Goal: Information Seeking & Learning: Compare options

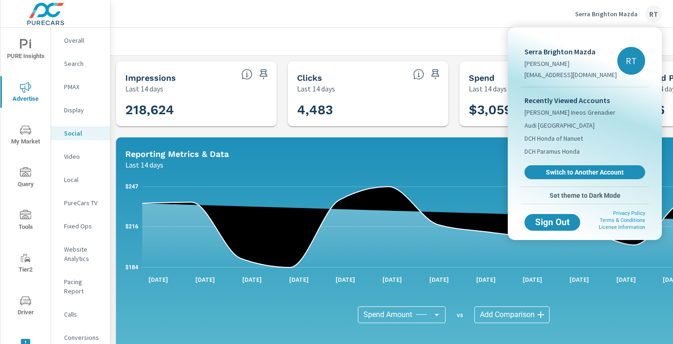
scroll to position [210, 0]
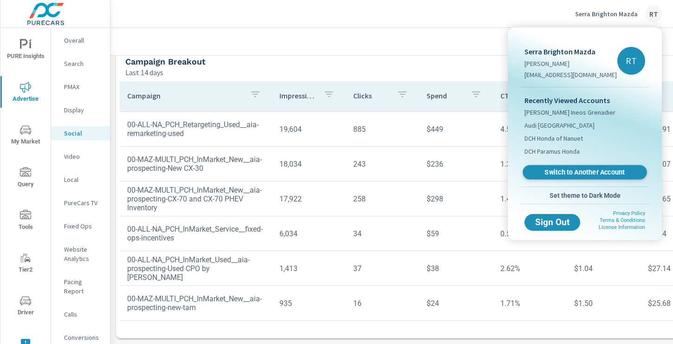
click at [553, 171] on span "Switch to Another Account" at bounding box center [584, 172] width 114 height 9
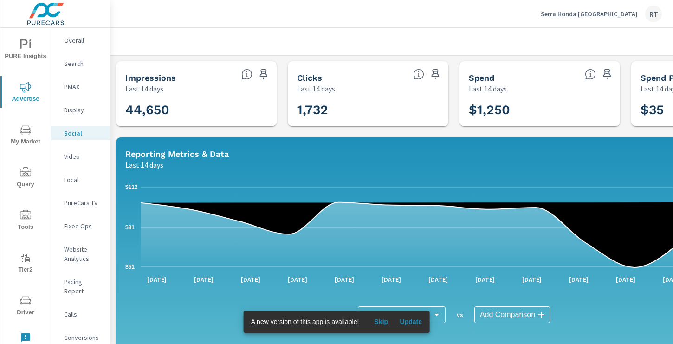
click at [381, 321] on span "Skip" at bounding box center [381, 321] width 22 height 8
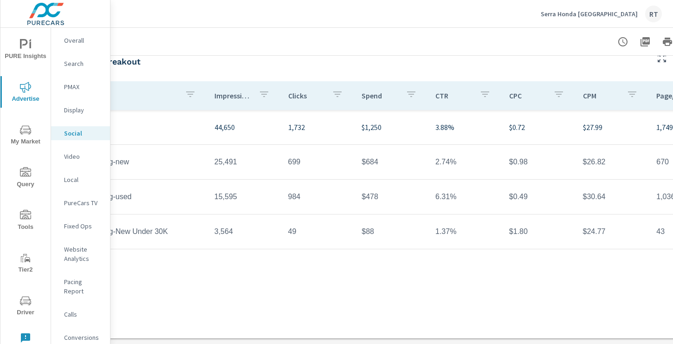
scroll to position [321, 124]
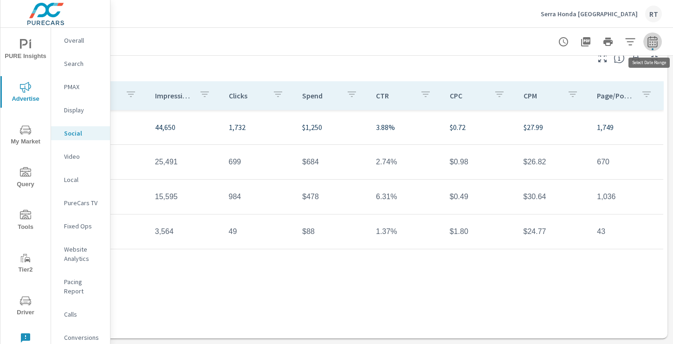
click at [657, 42] on icon "button" at bounding box center [652, 41] width 10 height 11
select select "Last 14 days"
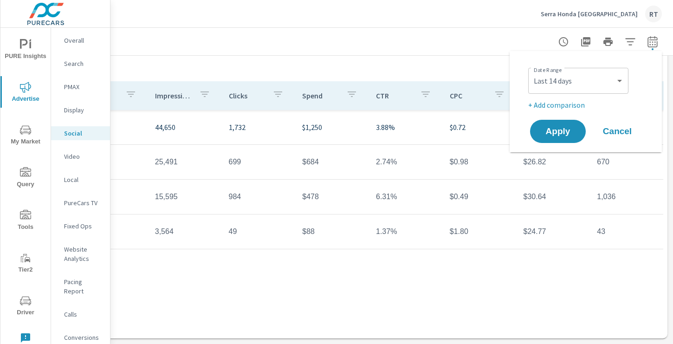
click at [569, 104] on p "+ Add comparison" at bounding box center [587, 104] width 119 height 11
select select "Previous period"
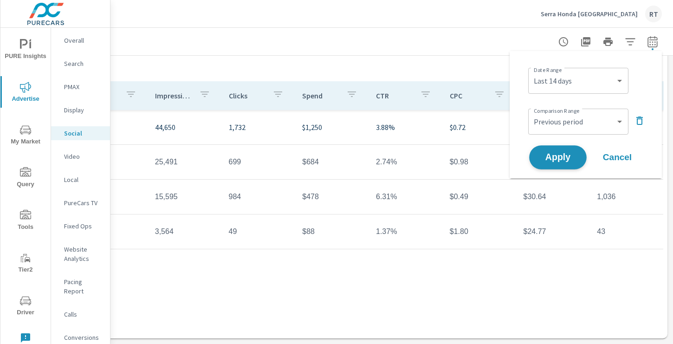
click at [559, 153] on span "Apply" at bounding box center [558, 157] width 38 height 9
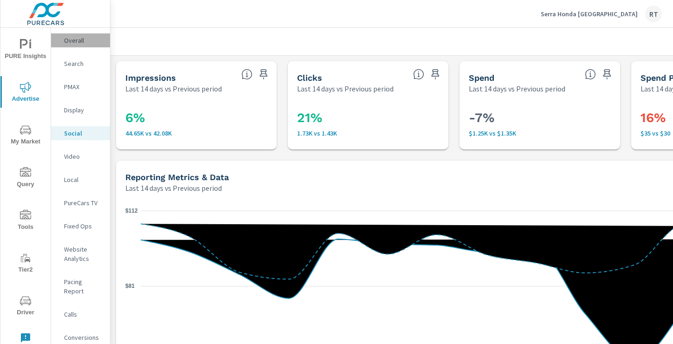
click at [77, 44] on p "Overall" at bounding box center [83, 40] width 39 height 9
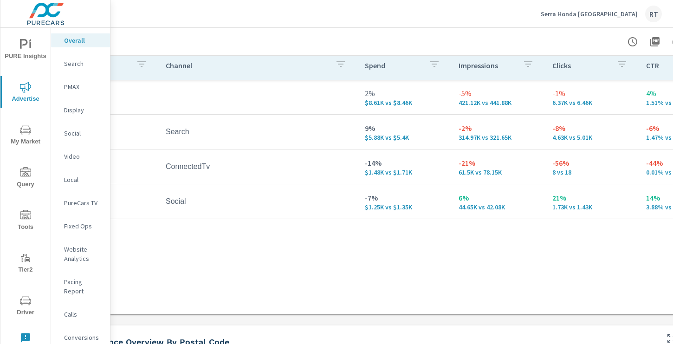
scroll to position [133, 0]
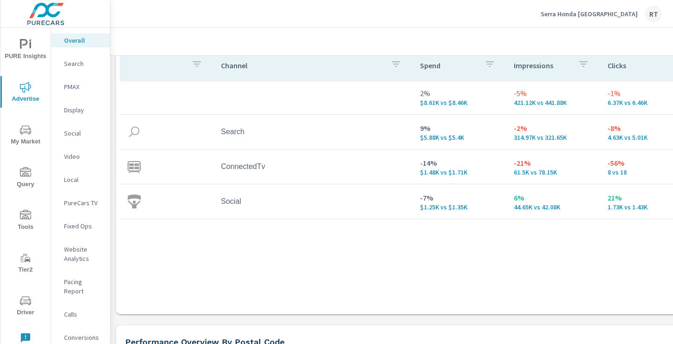
click at [72, 84] on p "PMAX" at bounding box center [83, 86] width 39 height 9
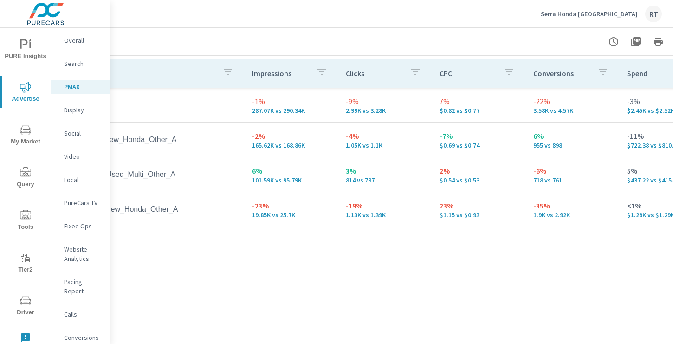
scroll to position [138, 0]
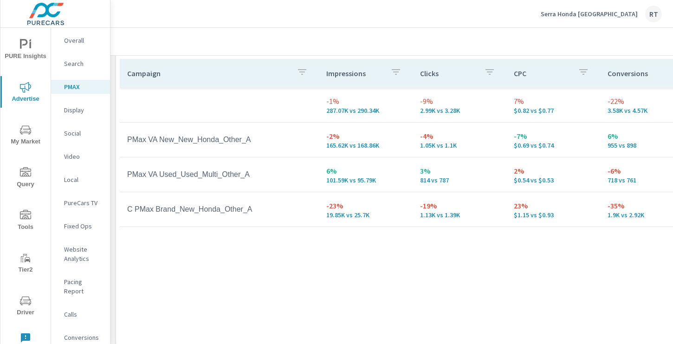
click at [75, 206] on p "PureCars TV" at bounding box center [83, 202] width 39 height 9
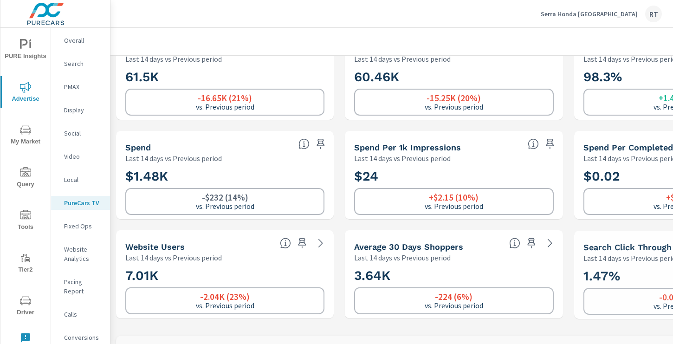
scroll to position [72, 0]
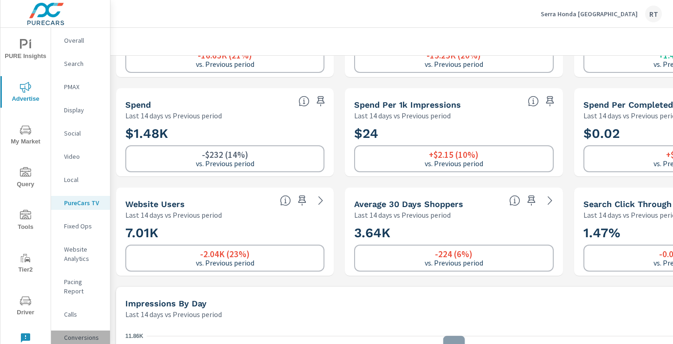
click at [76, 333] on p "Conversions" at bounding box center [83, 337] width 39 height 9
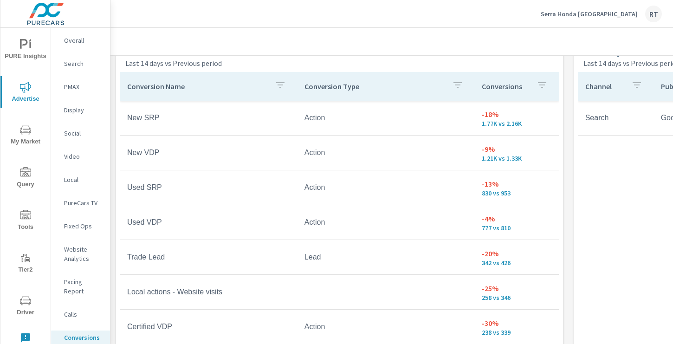
scroll to position [523, 0]
click at [543, 84] on icon "button" at bounding box center [541, 83] width 11 height 11
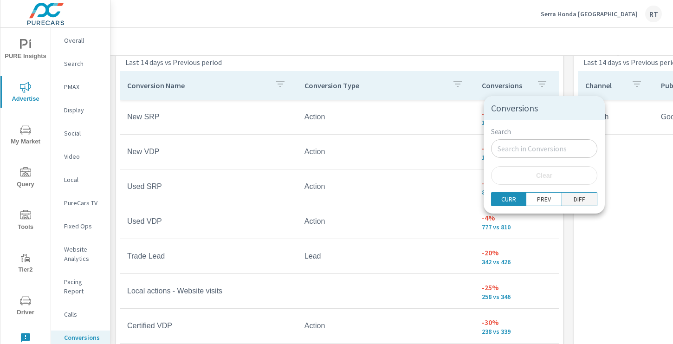
click at [573, 201] on p "DIFF" at bounding box center [579, 198] width 12 height 9
click at [565, 78] on div at bounding box center [336, 172] width 673 height 344
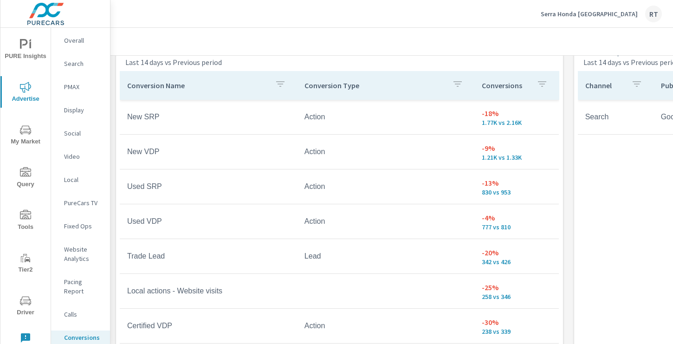
click at [528, 85] on p "Conversions" at bounding box center [505, 85] width 47 height 9
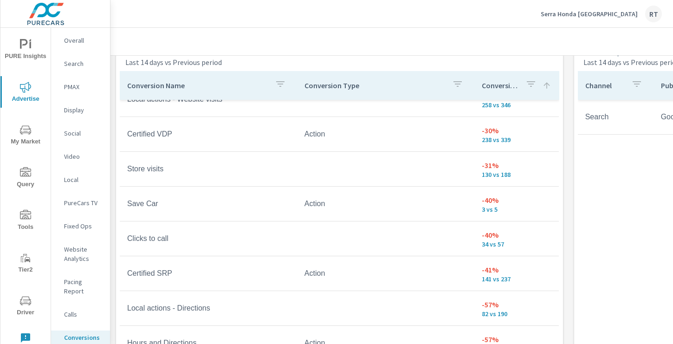
scroll to position [72, 0]
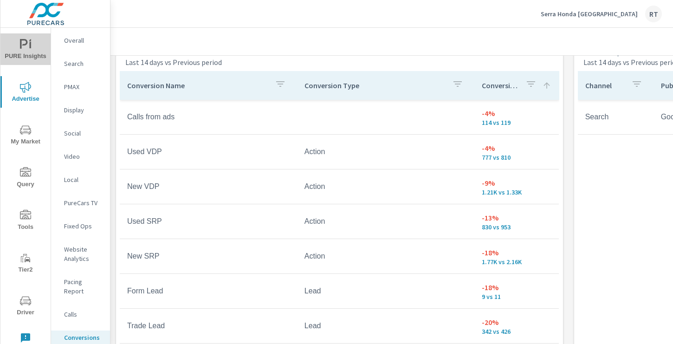
click at [29, 58] on span "PURE Insights" at bounding box center [25, 50] width 45 height 23
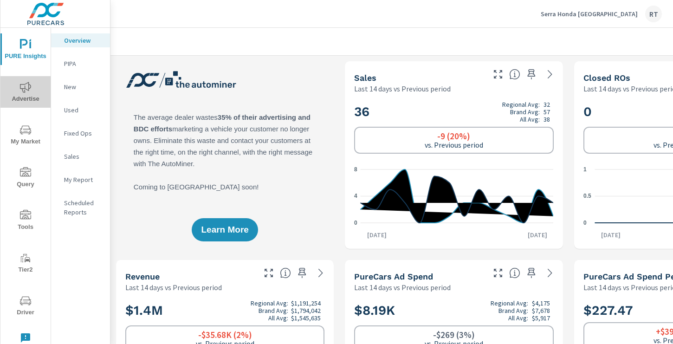
click at [26, 92] on icon "nav menu" at bounding box center [25, 87] width 11 height 11
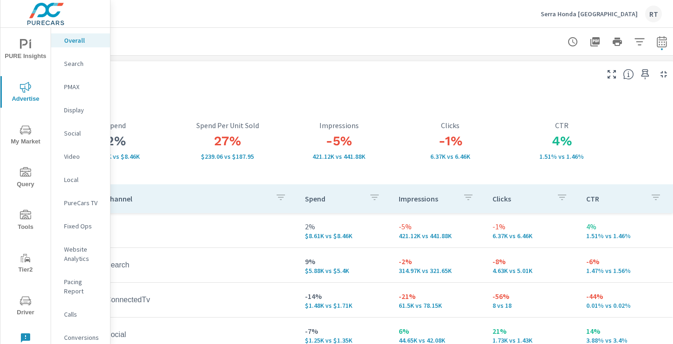
scroll to position [0, 124]
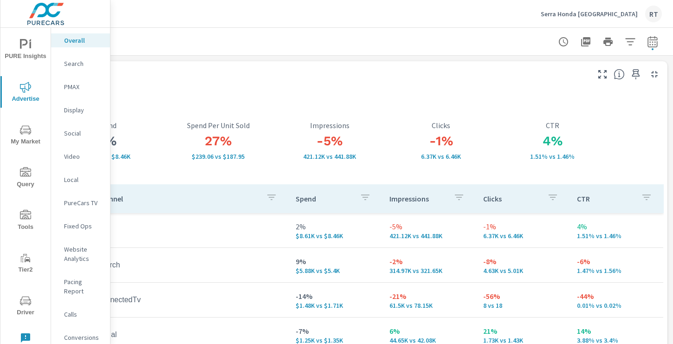
click at [655, 42] on icon "button" at bounding box center [652, 41] width 11 height 11
select select "Last 14 days"
select select "Previous period"
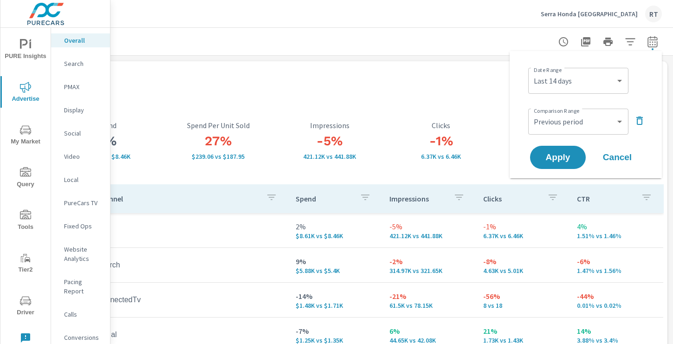
click at [460, 47] on div at bounding box center [329, 41] width 664 height 27
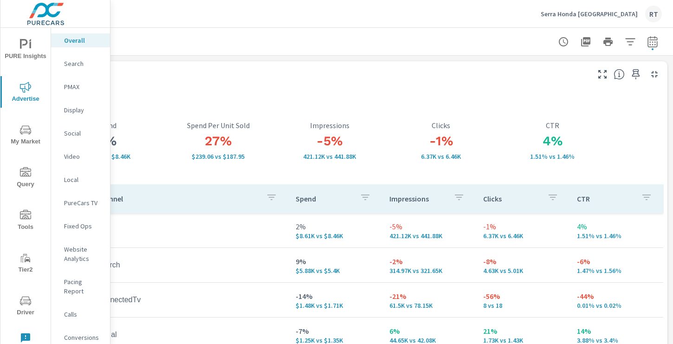
click at [594, 13] on p "Serra Honda Brighton" at bounding box center [588, 14] width 97 height 8
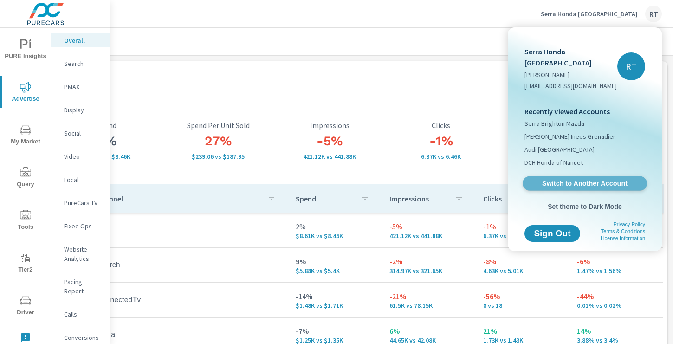
click at [555, 179] on span "Switch to Another Account" at bounding box center [584, 183] width 114 height 9
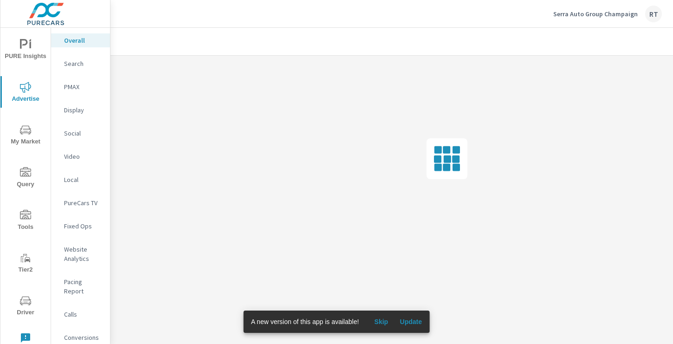
click at [383, 322] on span "Skip" at bounding box center [381, 321] width 22 height 8
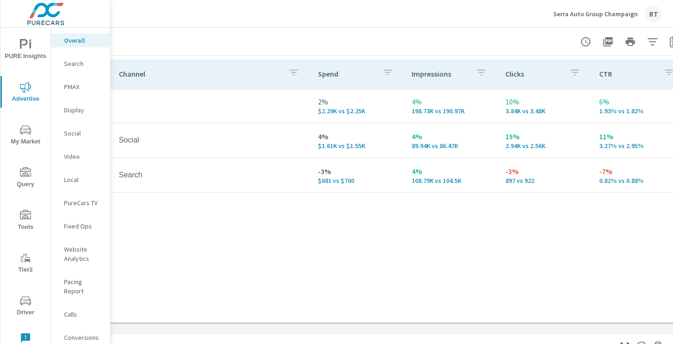
scroll to position [130, 102]
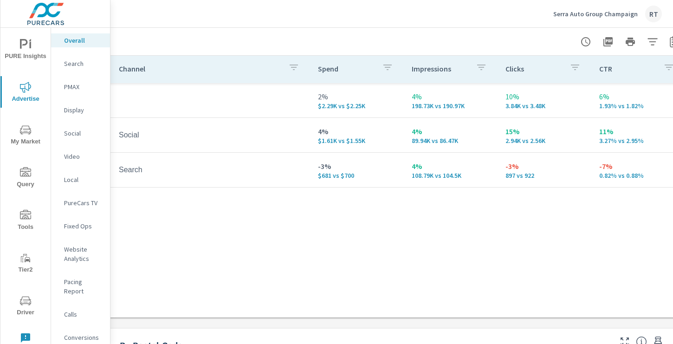
click at [73, 86] on p "PMAX" at bounding box center [83, 86] width 39 height 9
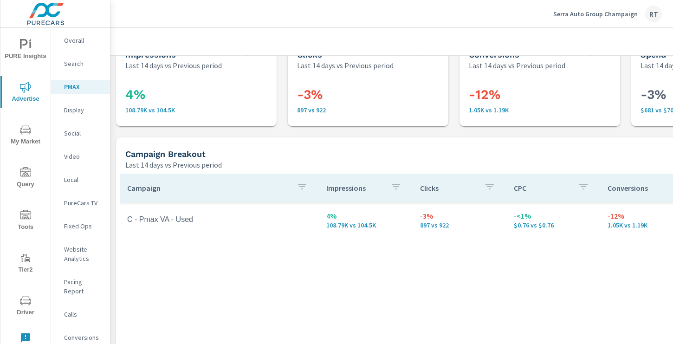
scroll to position [30, 0]
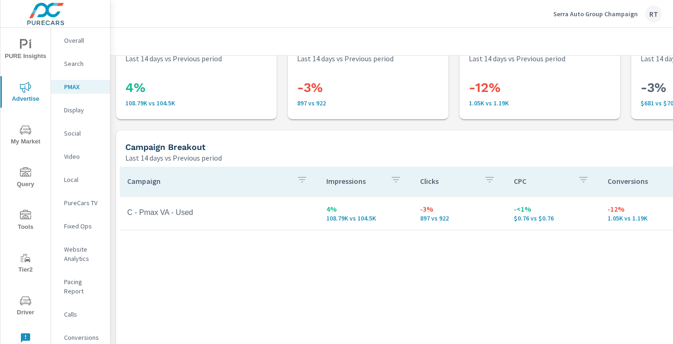
click at [73, 133] on p "Social" at bounding box center [83, 133] width 39 height 9
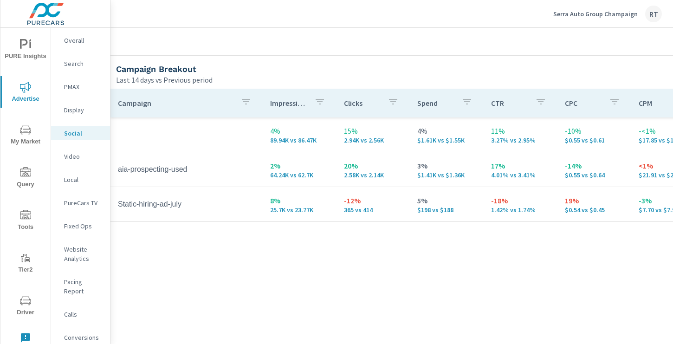
scroll to position [406, 10]
click at [72, 159] on p "Video" at bounding box center [83, 156] width 39 height 9
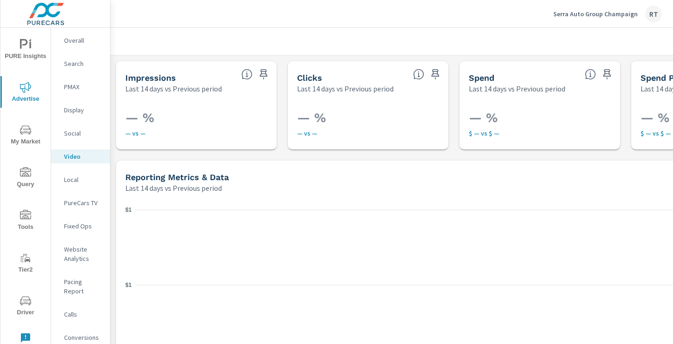
click at [81, 203] on p "PureCars TV" at bounding box center [83, 202] width 39 height 9
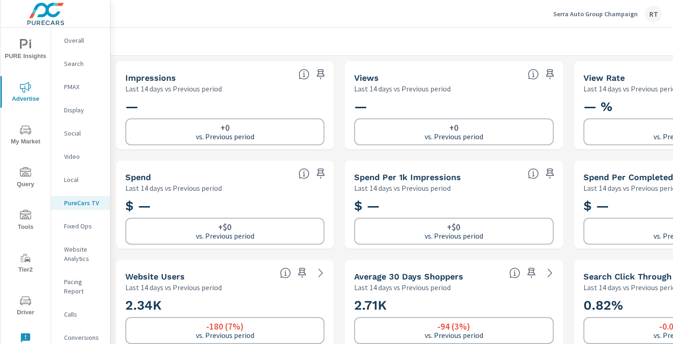
click at [77, 333] on p "Conversions" at bounding box center [83, 337] width 39 height 9
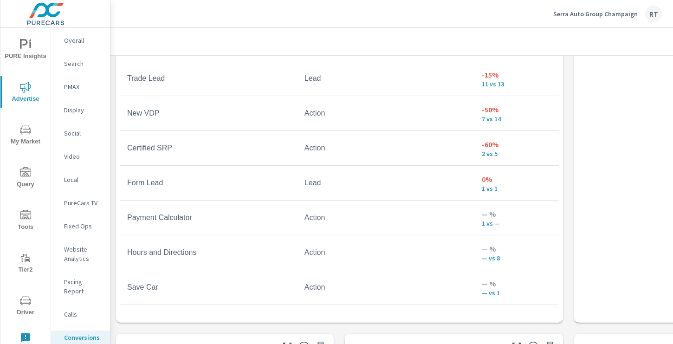
scroll to position [625, 0]
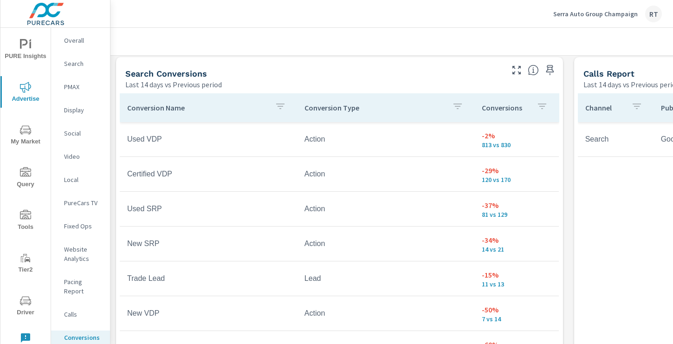
scroll to position [489, 0]
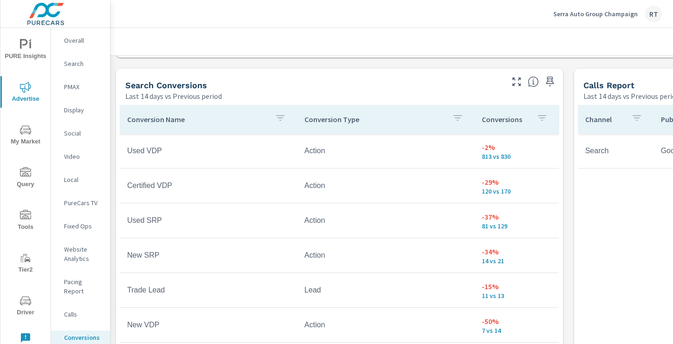
click at [531, 118] on div "Conversions" at bounding box center [517, 119] width 70 height 21
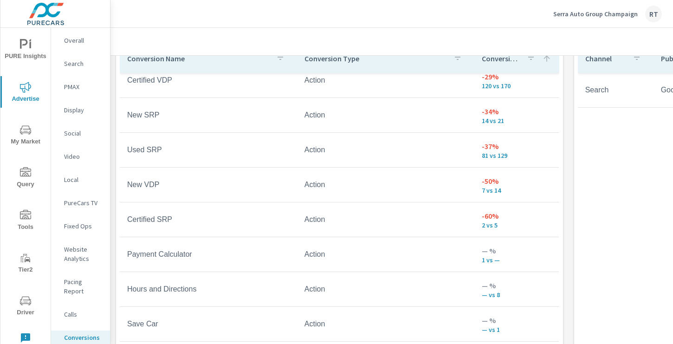
scroll to position [553, 0]
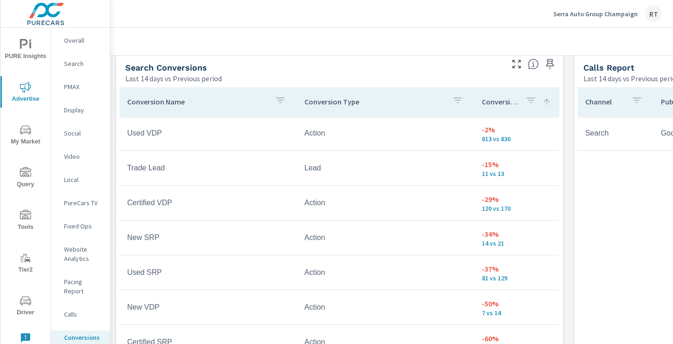
scroll to position [501, 2]
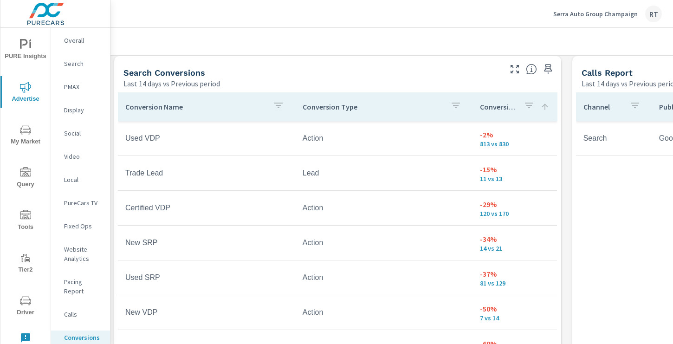
click at [77, 85] on p "PMAX" at bounding box center [83, 86] width 39 height 9
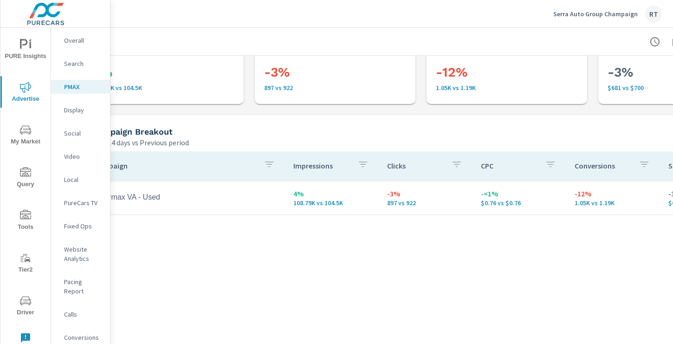
scroll to position [45, 0]
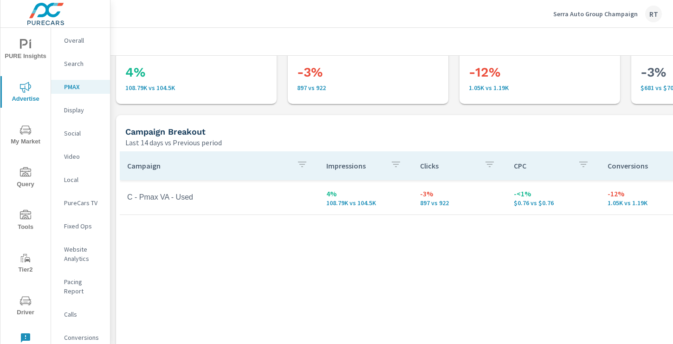
click at [77, 133] on p "Social" at bounding box center [83, 133] width 39 height 9
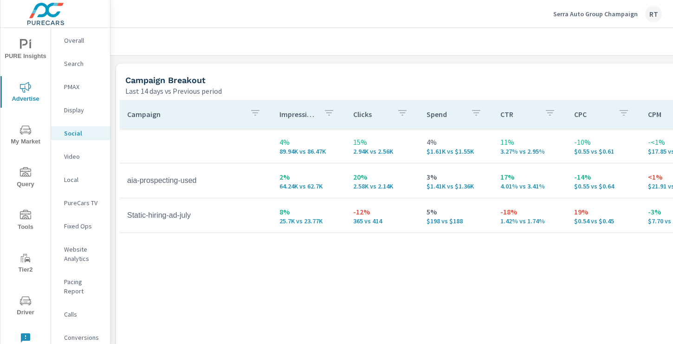
scroll to position [397, 0]
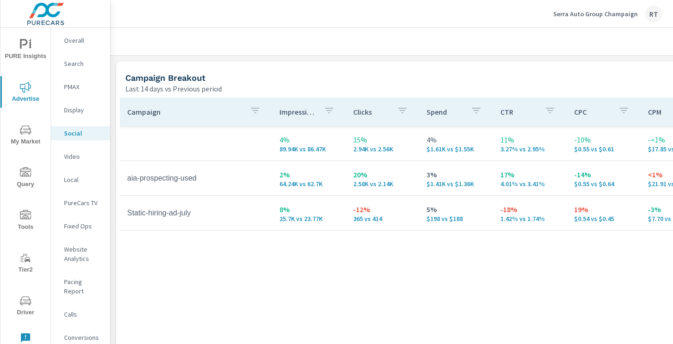
click at [74, 84] on p "PMAX" at bounding box center [83, 86] width 39 height 9
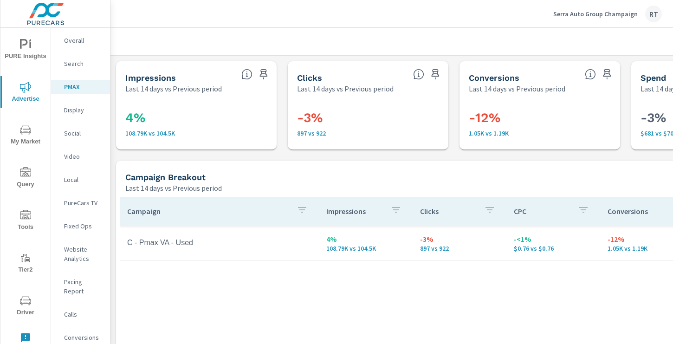
click at [574, 15] on p "Serra Auto Group Champaign" at bounding box center [595, 14] width 84 height 8
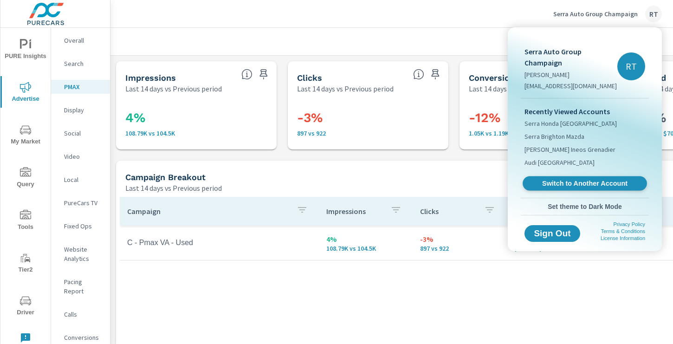
click at [550, 179] on span "Switch to Another Account" at bounding box center [584, 183] width 114 height 9
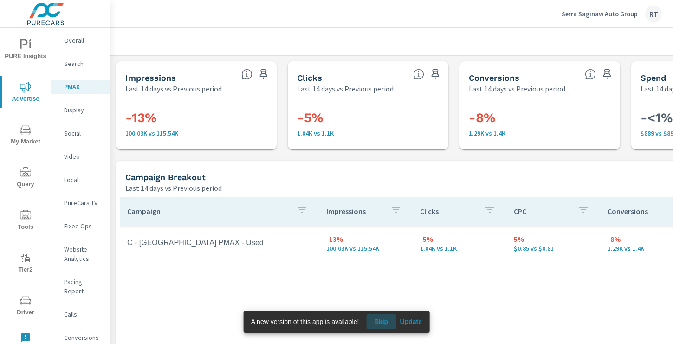
click at [384, 322] on span "Skip" at bounding box center [381, 321] width 22 height 8
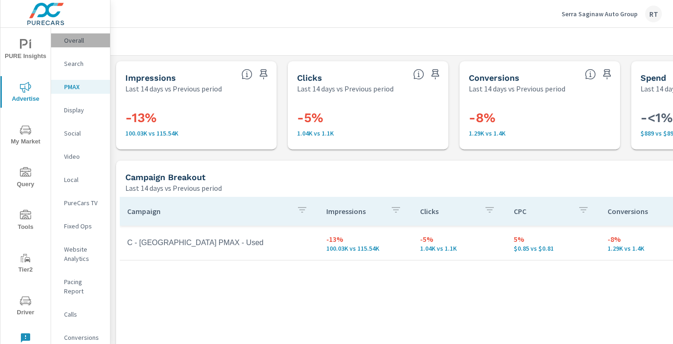
click at [74, 38] on p "Overall" at bounding box center [83, 40] width 39 height 9
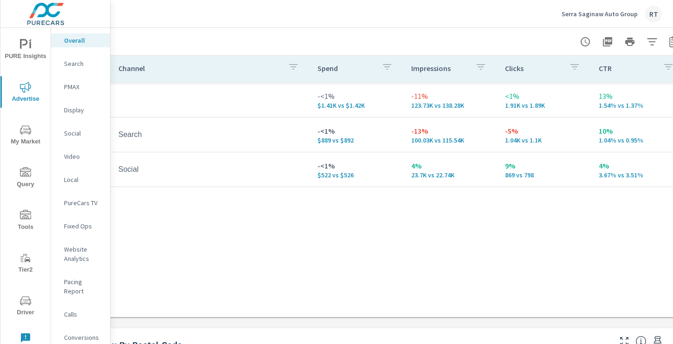
scroll to position [131, 103]
click at [73, 85] on p "PMAX" at bounding box center [83, 86] width 39 height 9
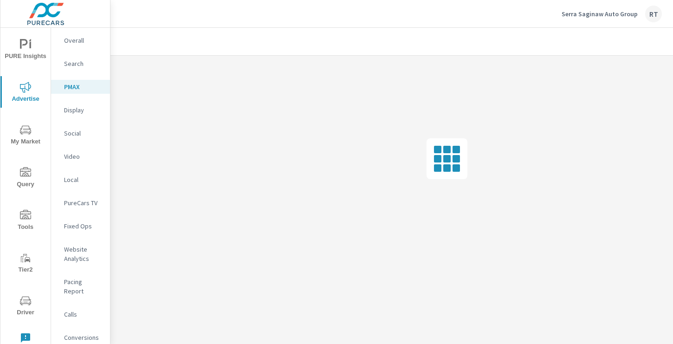
click at [76, 131] on p "Social" at bounding box center [83, 133] width 39 height 9
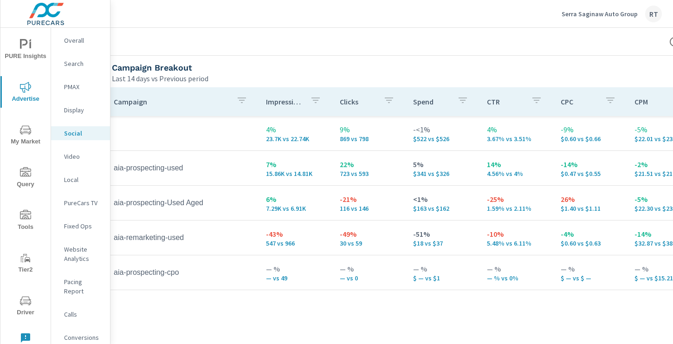
scroll to position [406, 13]
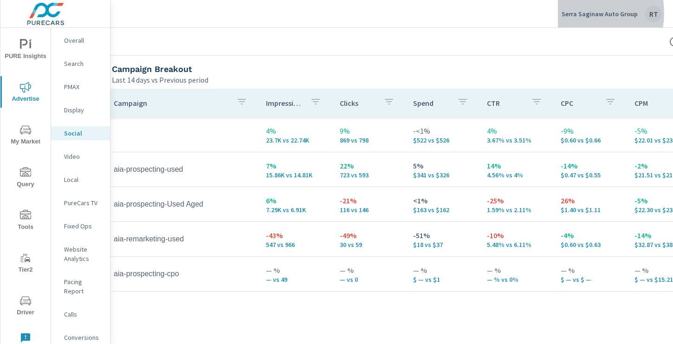
click at [580, 13] on p "Serra Saginaw Auto Group" at bounding box center [599, 14] width 76 height 8
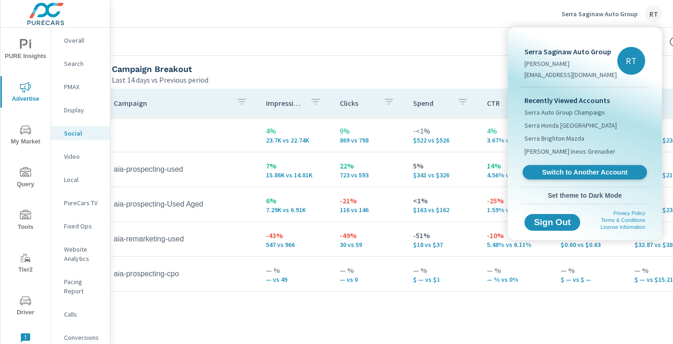
click at [549, 172] on span "Switch to Another Account" at bounding box center [584, 172] width 114 height 9
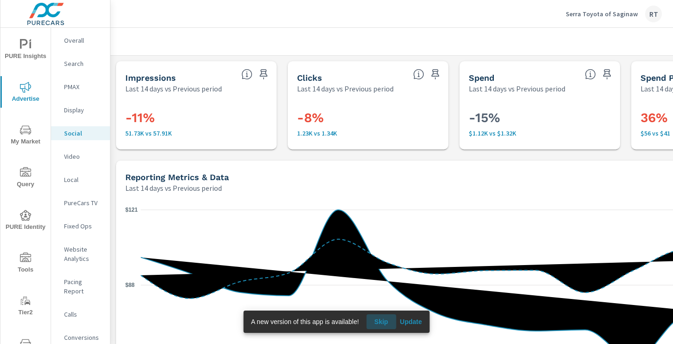
click at [382, 321] on span "Skip" at bounding box center [381, 321] width 22 height 8
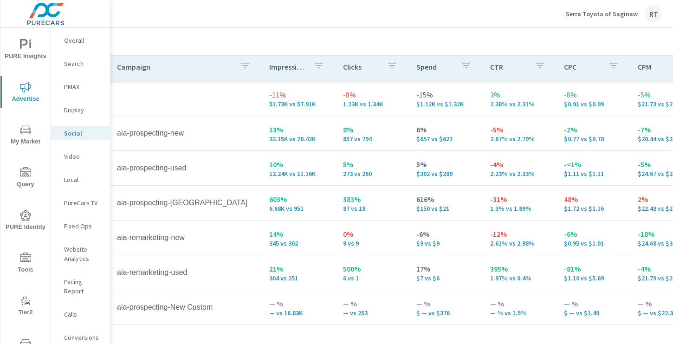
scroll to position [440, 10]
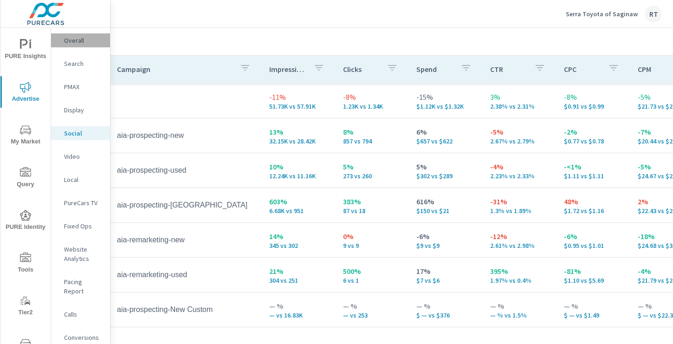
click at [77, 36] on p "Overall" at bounding box center [83, 40] width 39 height 9
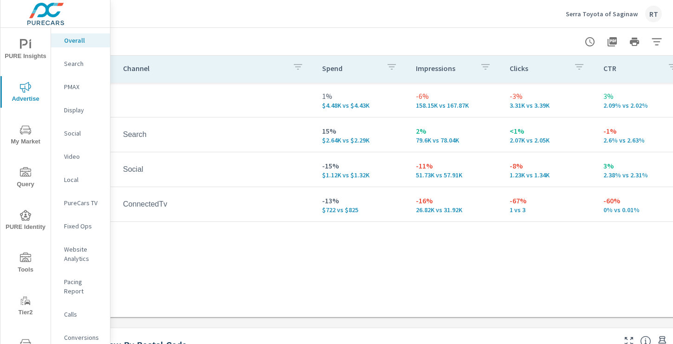
scroll to position [130, 99]
click at [78, 204] on p "PureCars TV" at bounding box center [83, 202] width 39 height 9
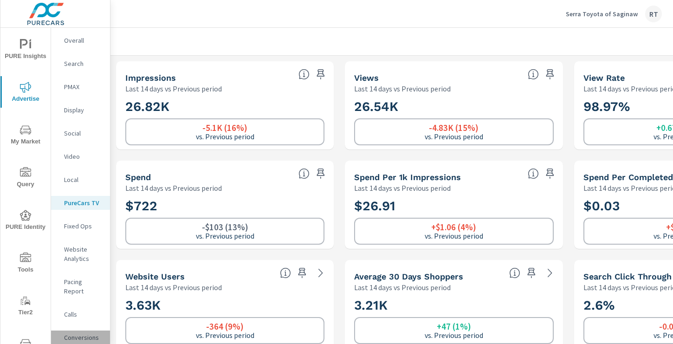
click at [77, 333] on p "Conversions" at bounding box center [83, 337] width 39 height 9
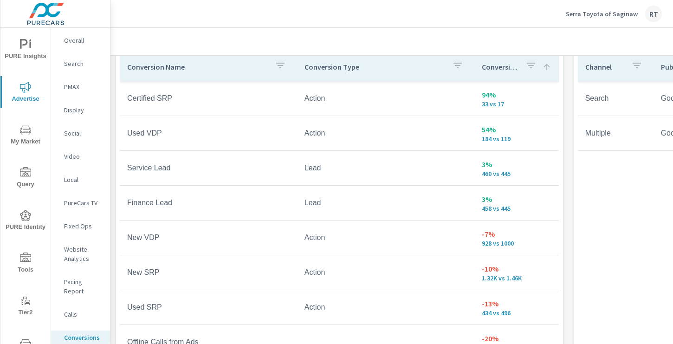
scroll to position [544, 0]
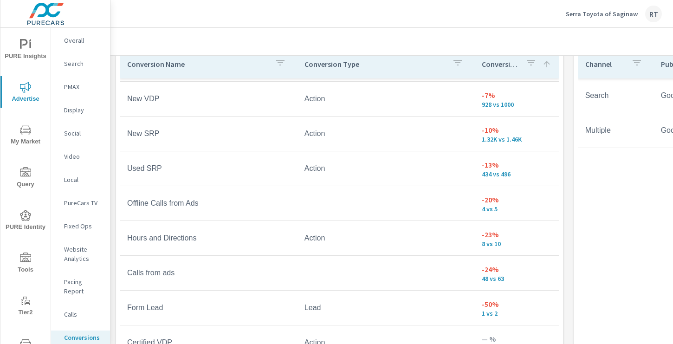
scroll to position [149, 0]
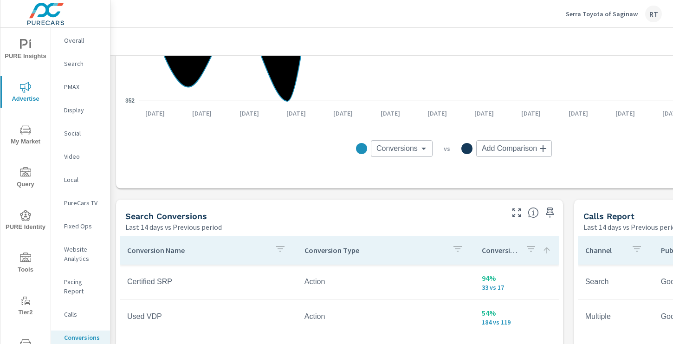
scroll to position [314, 0]
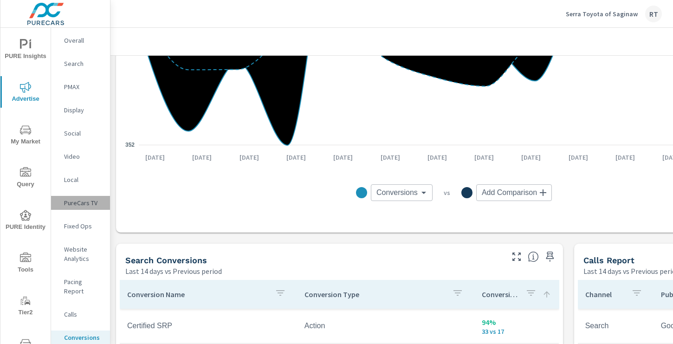
click at [73, 204] on p "PureCars TV" at bounding box center [83, 202] width 39 height 9
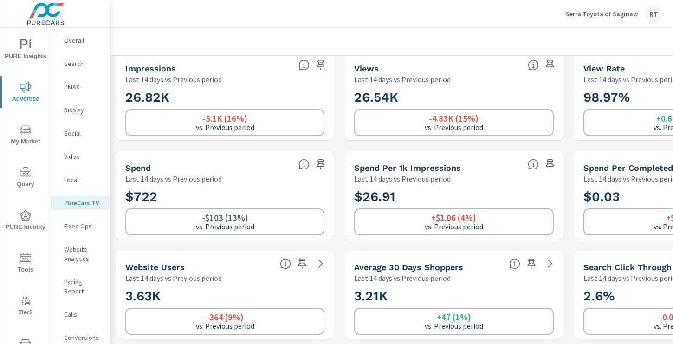
scroll to position [9, 0]
click at [75, 86] on p "PMAX" at bounding box center [83, 86] width 39 height 9
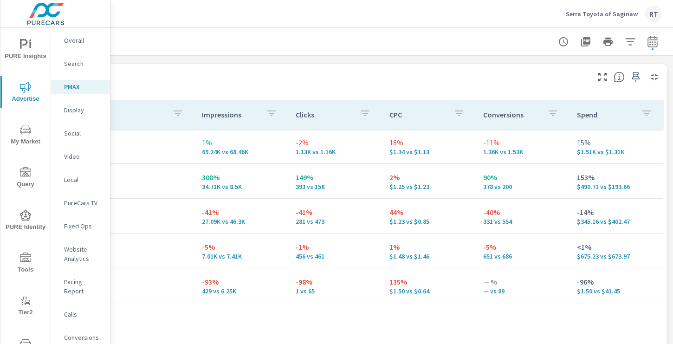
scroll to position [96, 0]
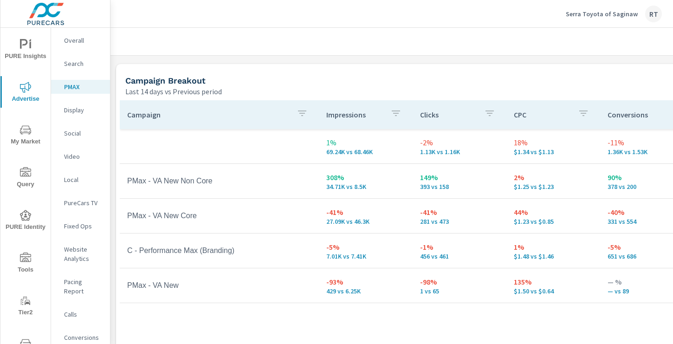
click at [79, 201] on p "PureCars TV" at bounding box center [83, 202] width 39 height 9
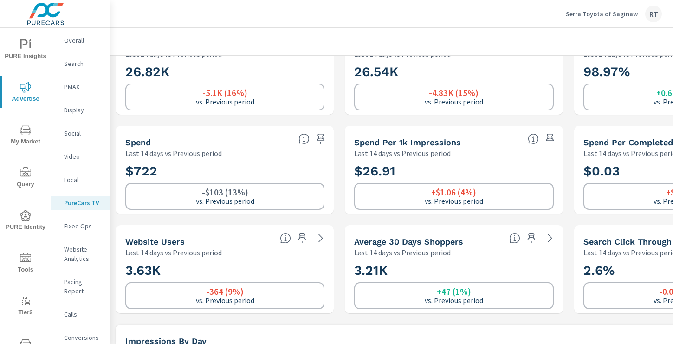
scroll to position [36, 0]
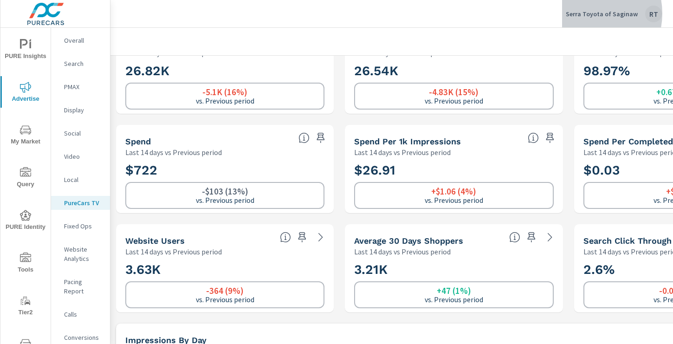
click at [589, 13] on p "Serra Toyota of Saginaw" at bounding box center [601, 14] width 72 height 8
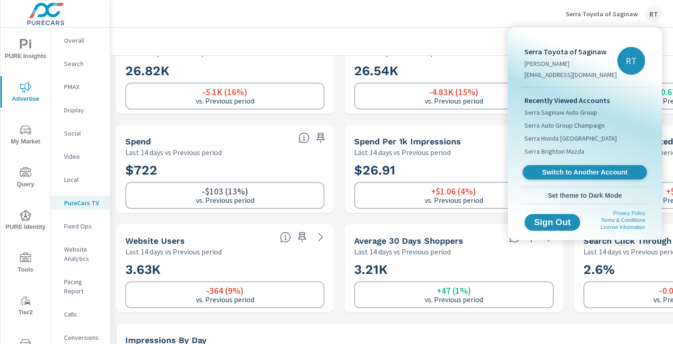
click at [562, 169] on span "Switch to Another Account" at bounding box center [584, 172] width 114 height 9
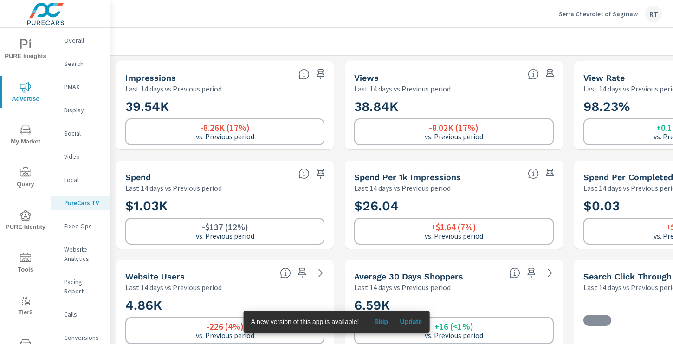
scroll to position [0, 0]
click at [384, 324] on span "Skip" at bounding box center [381, 321] width 22 height 8
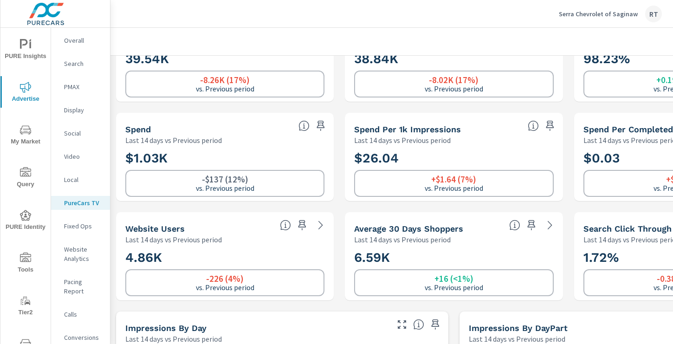
scroll to position [48, 2]
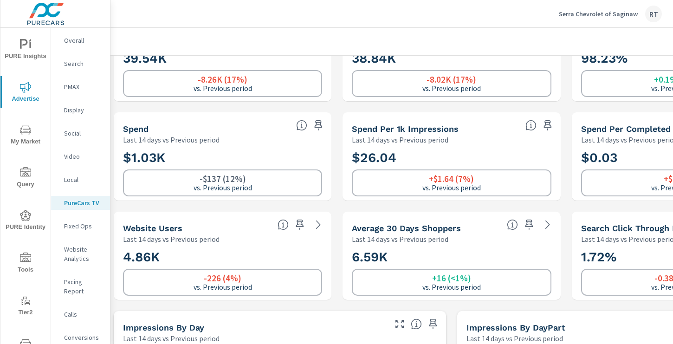
click at [76, 39] on p "Overall" at bounding box center [83, 40] width 39 height 9
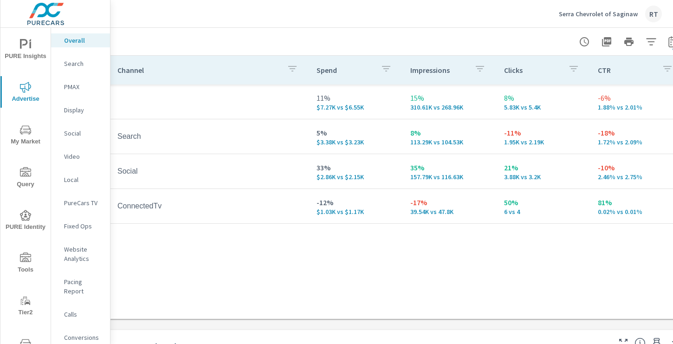
scroll to position [129, 103]
click at [75, 88] on p "PMAX" at bounding box center [83, 86] width 39 height 9
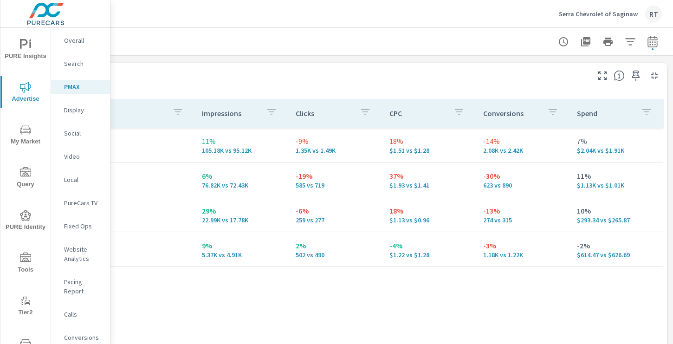
scroll to position [98, 0]
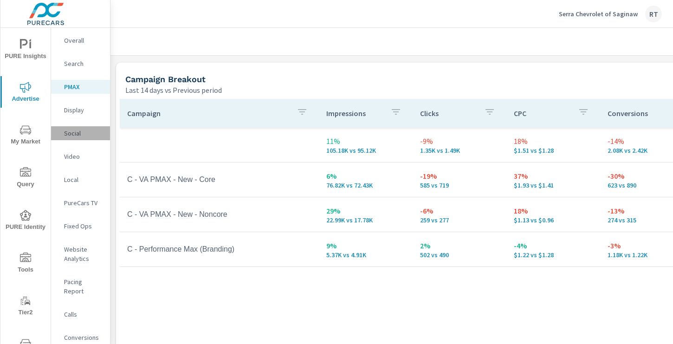
click at [72, 135] on p "Social" at bounding box center [83, 133] width 39 height 9
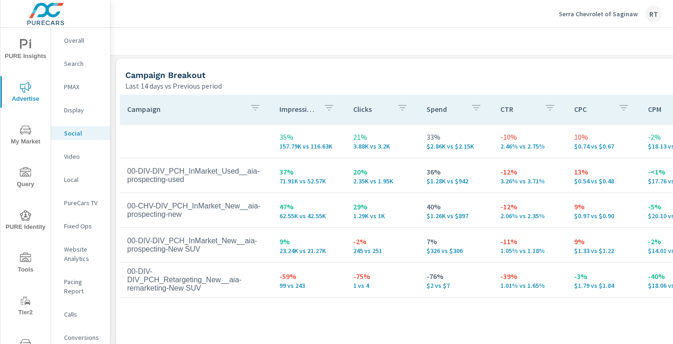
scroll to position [404, 0]
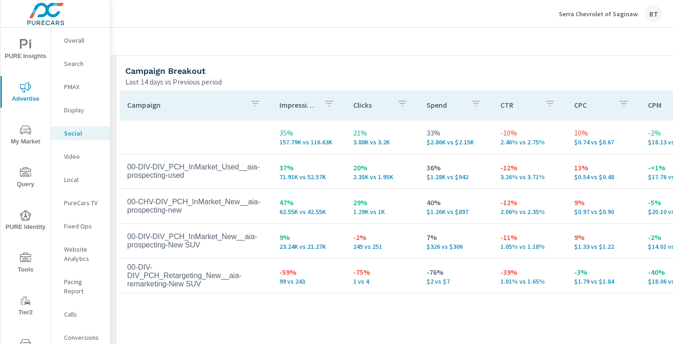
click at [80, 333] on p "Conversions" at bounding box center [83, 337] width 39 height 9
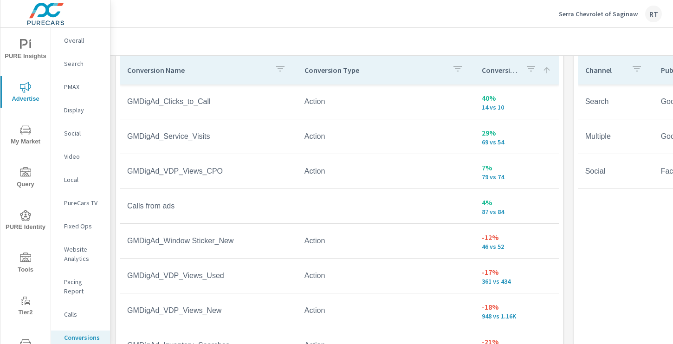
scroll to position [537, 0]
click at [77, 199] on p "PureCars TV" at bounding box center [83, 202] width 39 height 9
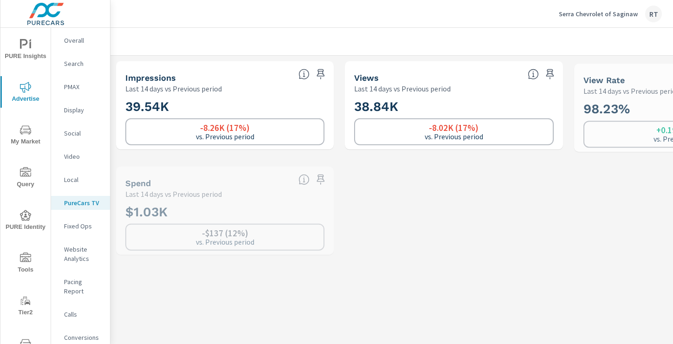
scroll to position [0, 0]
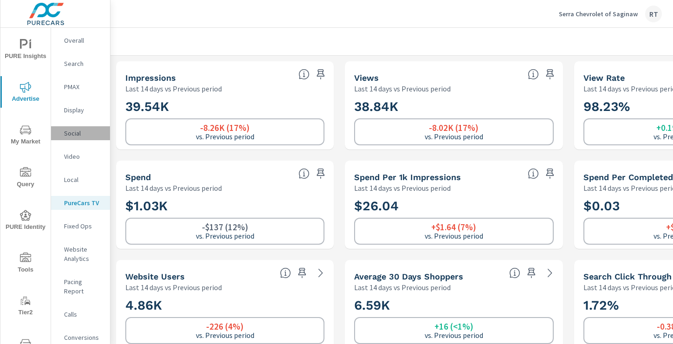
click at [73, 132] on p "Social" at bounding box center [83, 133] width 39 height 9
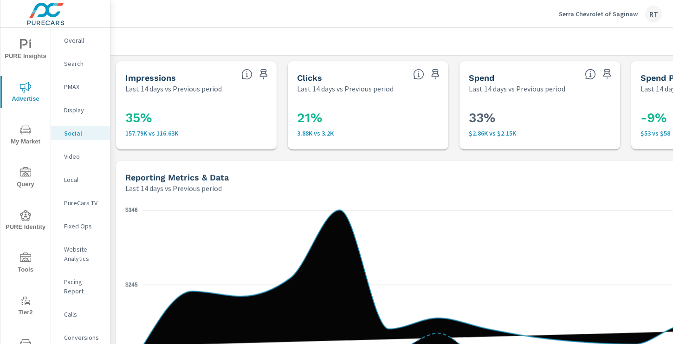
scroll to position [0, 124]
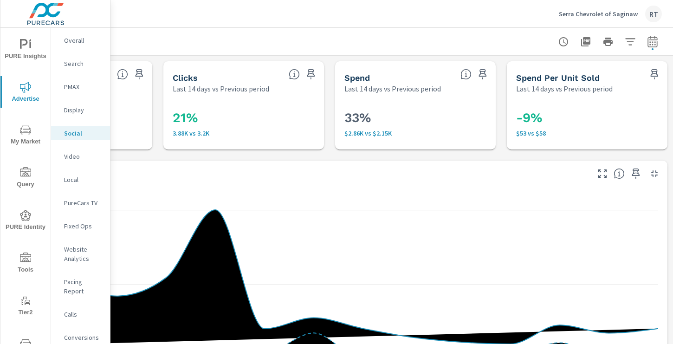
click at [649, 40] on icon "button" at bounding box center [652, 41] width 11 height 11
select select "Last 14 days"
select select "Previous period"
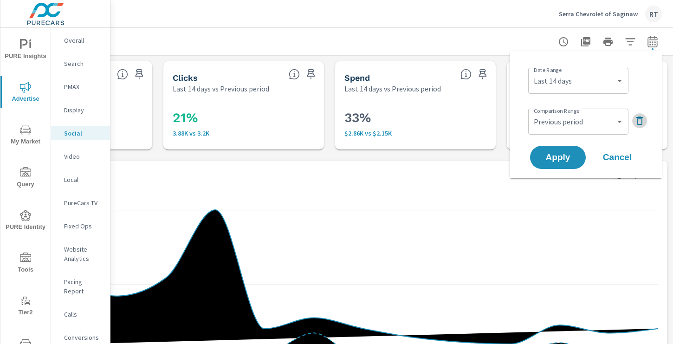
click at [640, 118] on icon "button" at bounding box center [639, 120] width 11 height 11
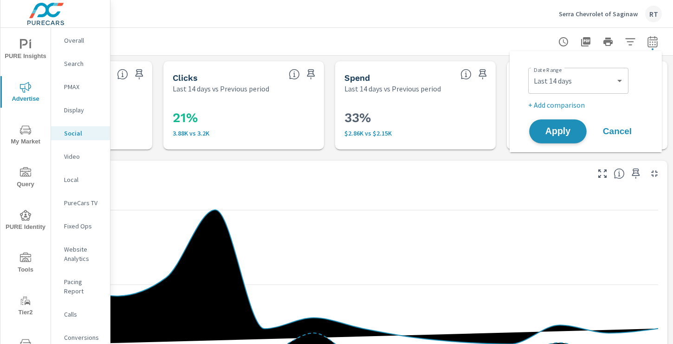
click at [548, 131] on span "Apply" at bounding box center [558, 131] width 38 height 9
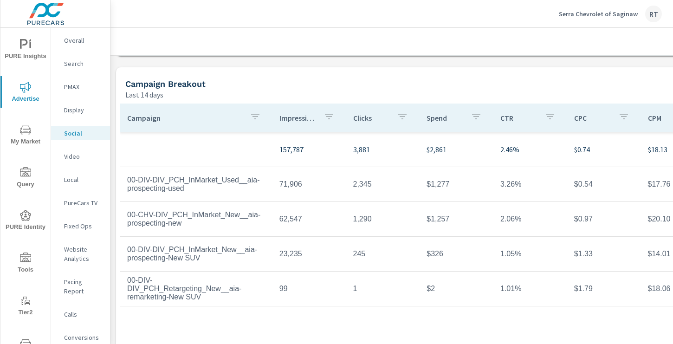
scroll to position [321, 0]
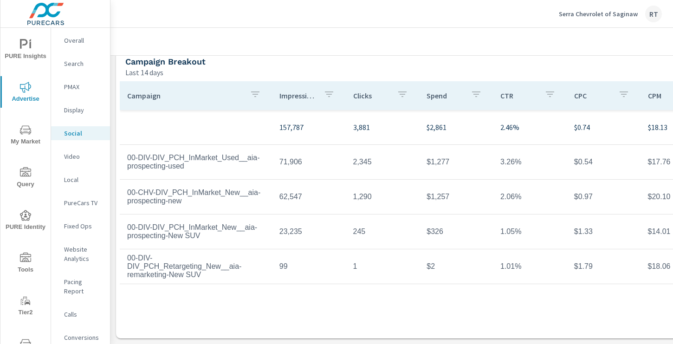
click at [592, 14] on p "Serra Chevrolet of Saginaw" at bounding box center [598, 14] width 79 height 8
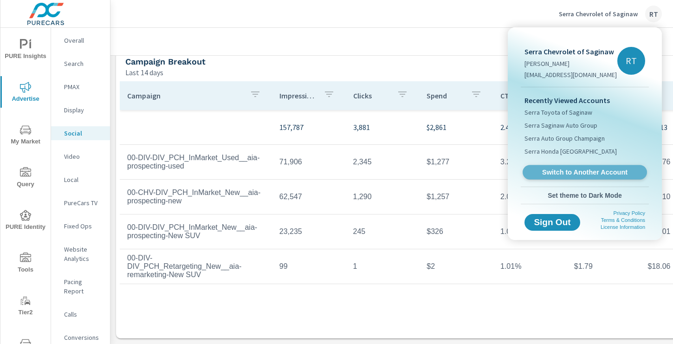
click at [549, 170] on span "Switch to Another Account" at bounding box center [584, 172] width 114 height 9
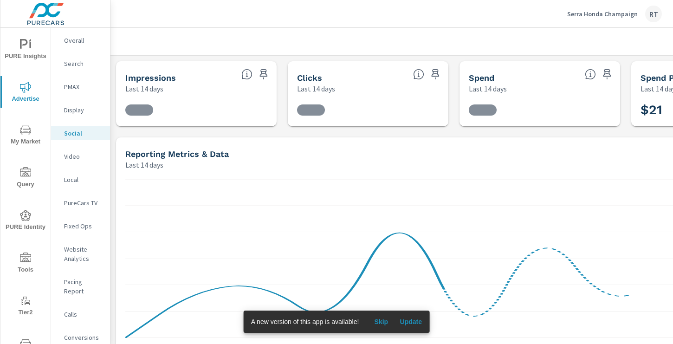
click at [384, 320] on span "Skip" at bounding box center [381, 321] width 22 height 8
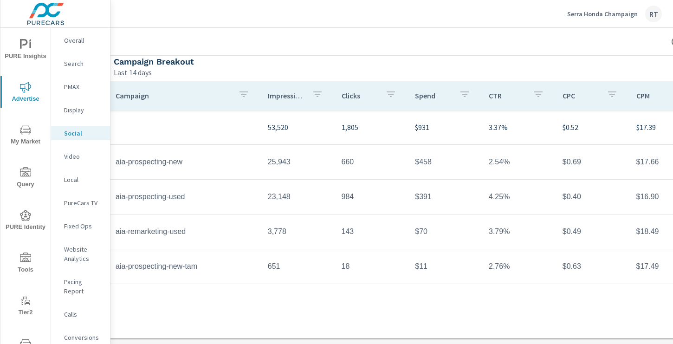
scroll to position [321, 124]
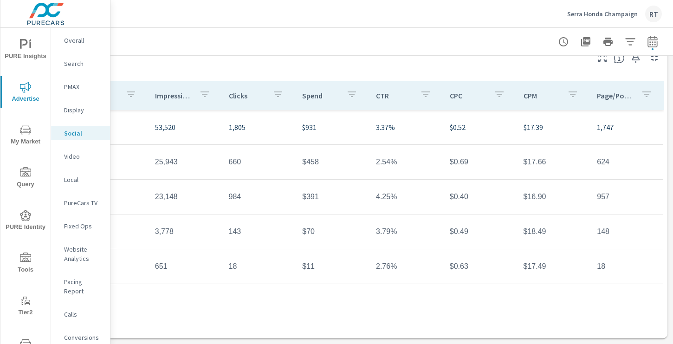
click at [654, 41] on icon "button" at bounding box center [652, 41] width 11 height 11
select select "Last 14 days"
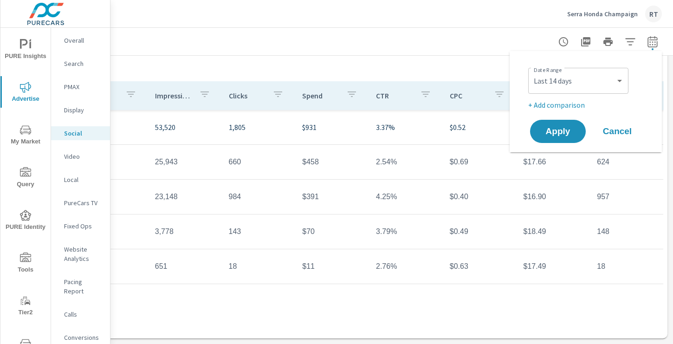
click at [560, 105] on p "+ Add comparison" at bounding box center [587, 104] width 119 height 11
select select "Previous period"
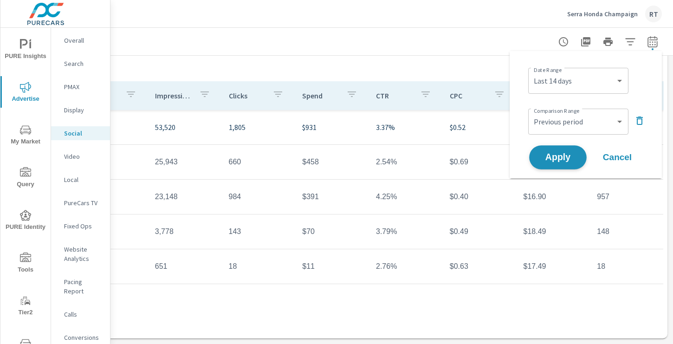
click at [554, 154] on span "Apply" at bounding box center [558, 157] width 38 height 9
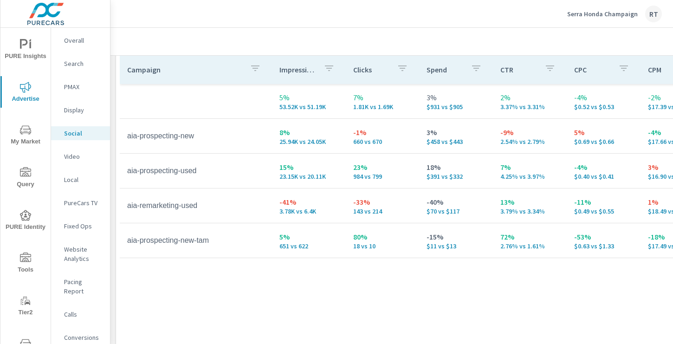
scroll to position [439, 0]
click at [71, 86] on p "PMAX" at bounding box center [83, 86] width 39 height 9
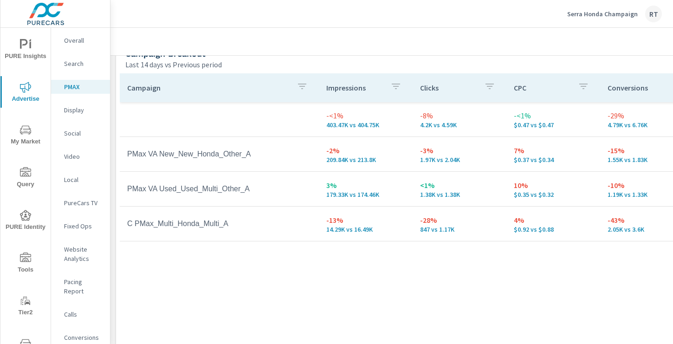
scroll to position [124, 0]
click at [73, 42] on p "Overall" at bounding box center [83, 40] width 39 height 9
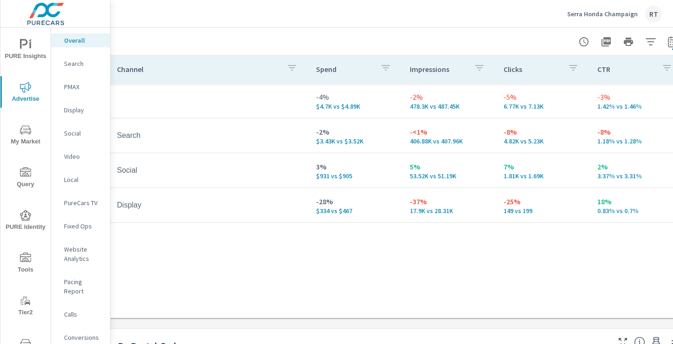
scroll to position [129, 104]
click at [76, 108] on p "Display" at bounding box center [83, 109] width 39 height 9
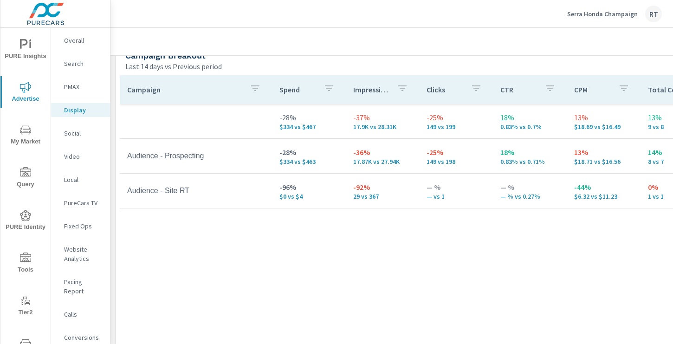
scroll to position [415, 0]
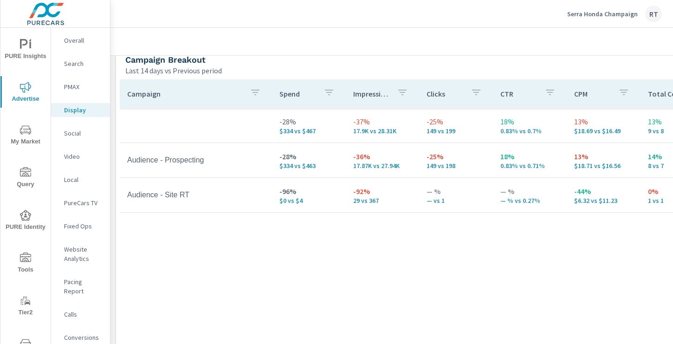
click at [77, 203] on p "PureCars TV" at bounding box center [83, 202] width 39 height 9
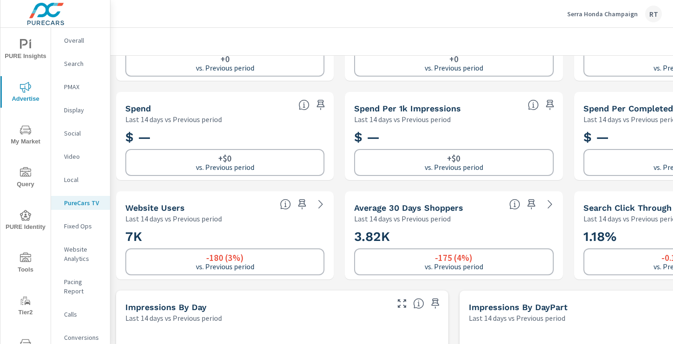
scroll to position [149, 0]
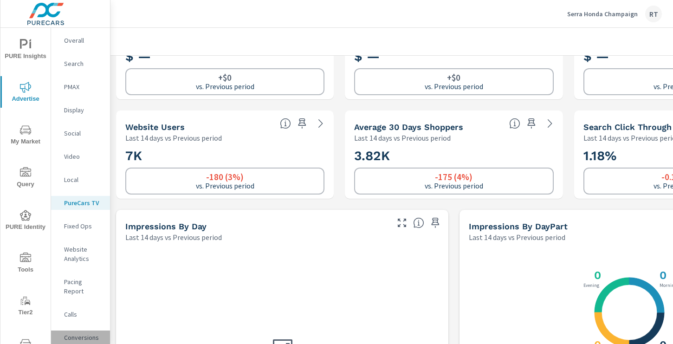
click at [81, 333] on p "Conversions" at bounding box center [83, 337] width 39 height 9
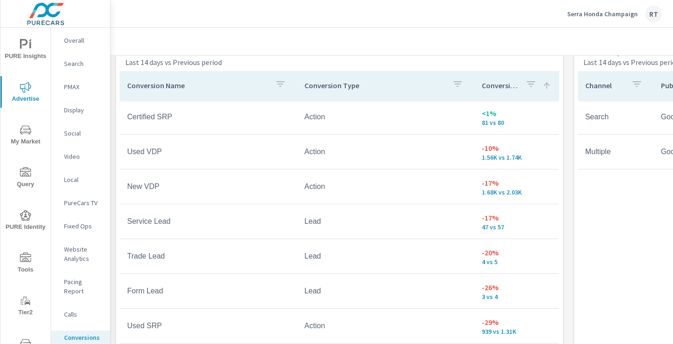
scroll to position [552, 0]
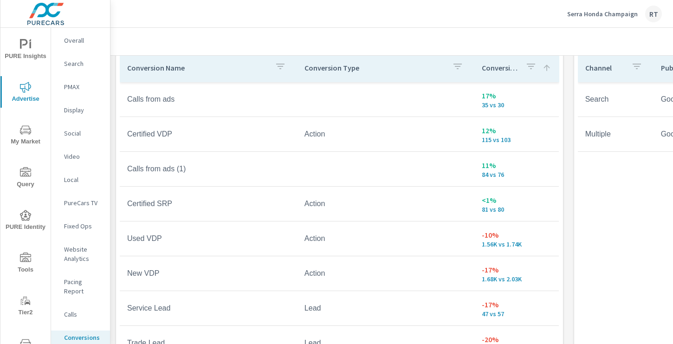
scroll to position [539, 0]
click at [577, 18] on div "Serra Honda Champaign RT" at bounding box center [614, 14] width 95 height 17
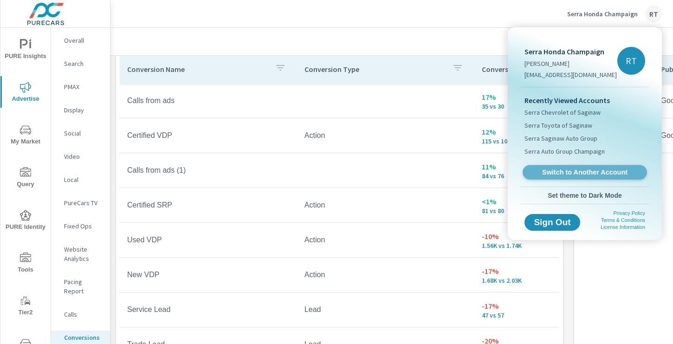
click at [553, 169] on span "Switch to Another Account" at bounding box center [584, 172] width 114 height 9
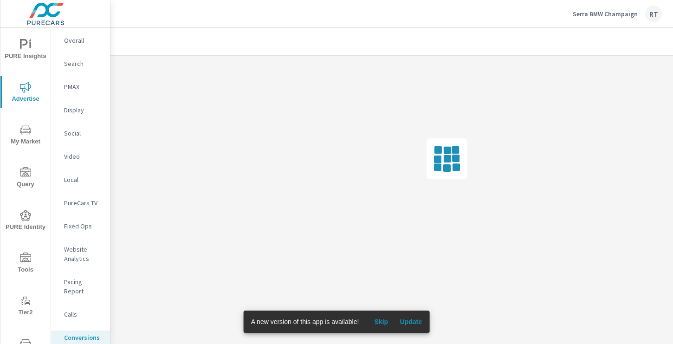
click at [382, 321] on span "Skip" at bounding box center [381, 321] width 22 height 8
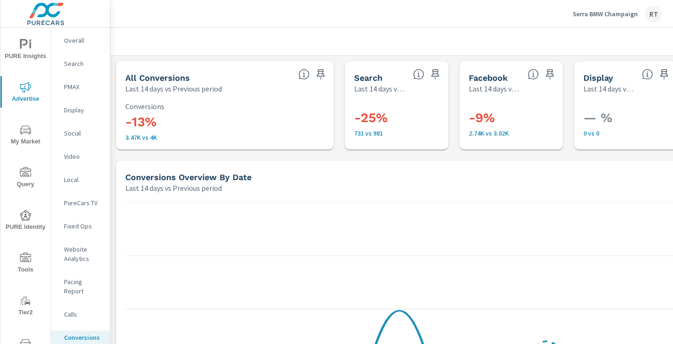
scroll to position [348, 0]
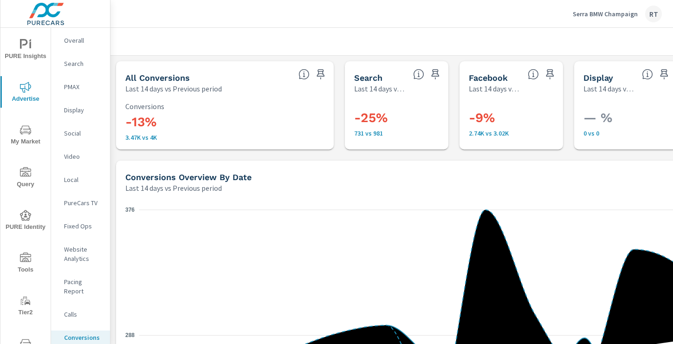
click at [68, 41] on p "Overall" at bounding box center [83, 40] width 39 height 9
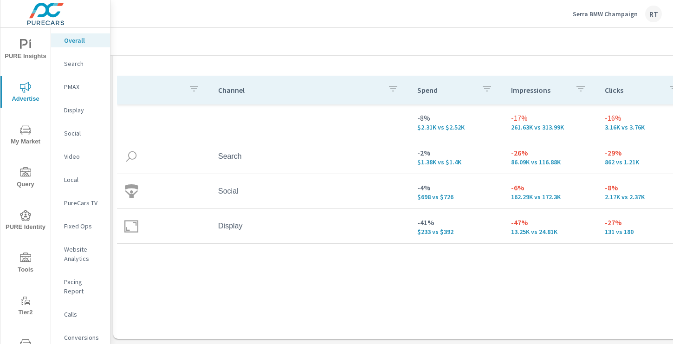
scroll to position [109, 0]
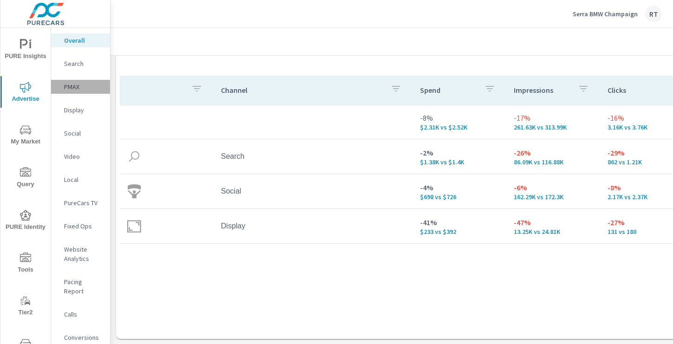
click at [76, 89] on p "PMAX" at bounding box center [83, 86] width 39 height 9
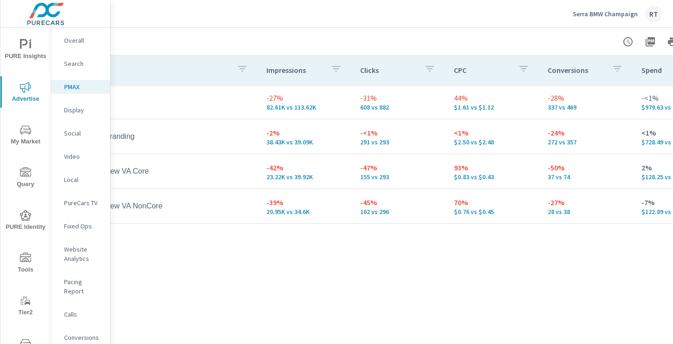
scroll to position [141, 0]
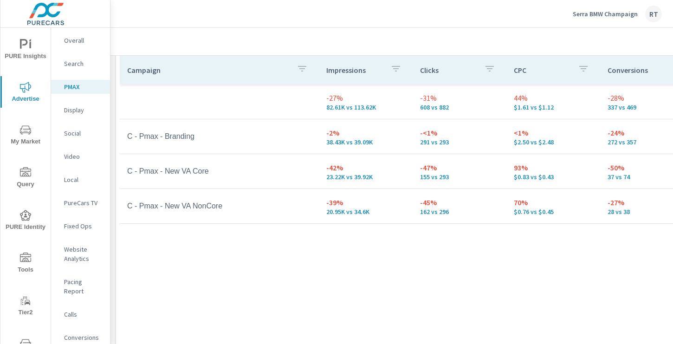
click at [83, 333] on p "Conversions" at bounding box center [83, 337] width 39 height 9
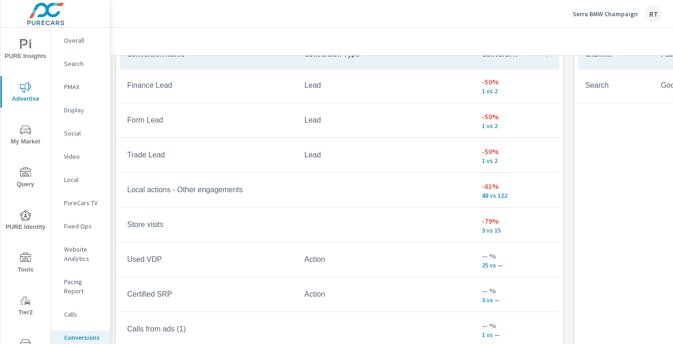
scroll to position [555, 0]
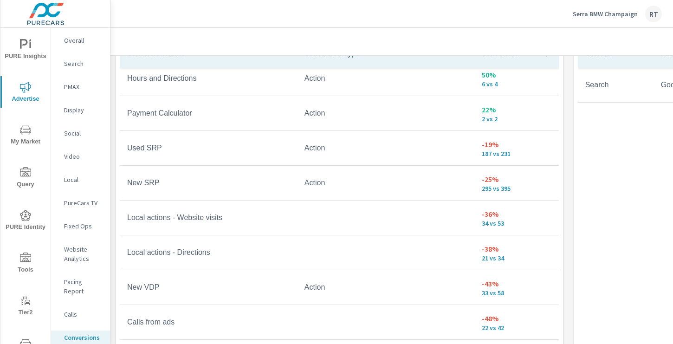
scroll to position [59, 0]
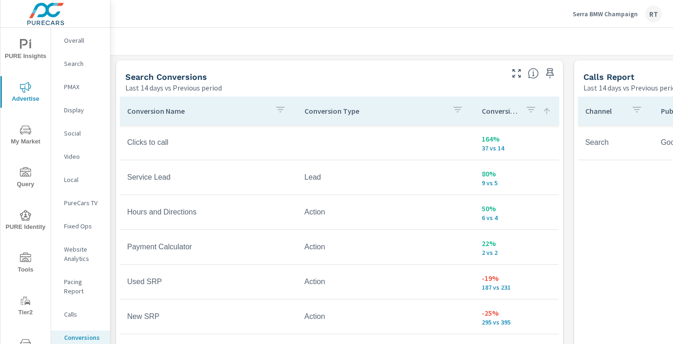
scroll to position [496, 0]
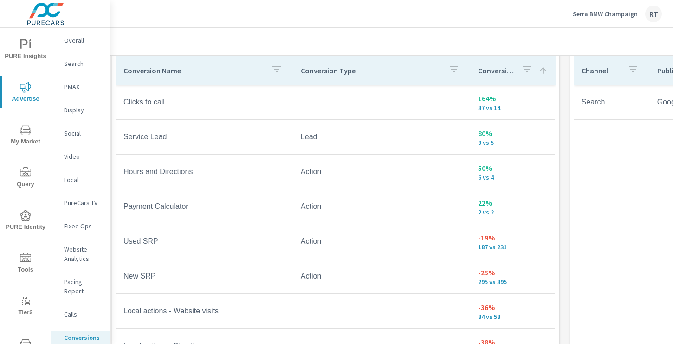
scroll to position [539, 4]
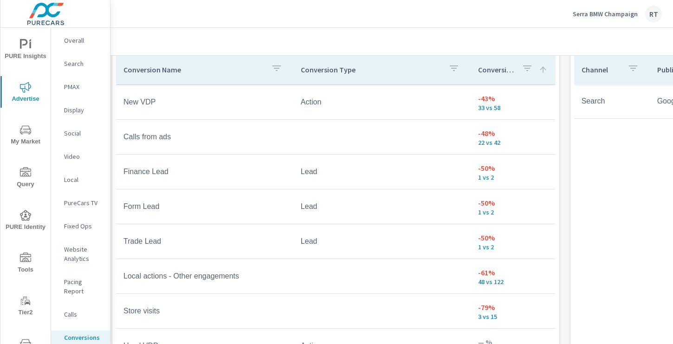
scroll to position [278, 0]
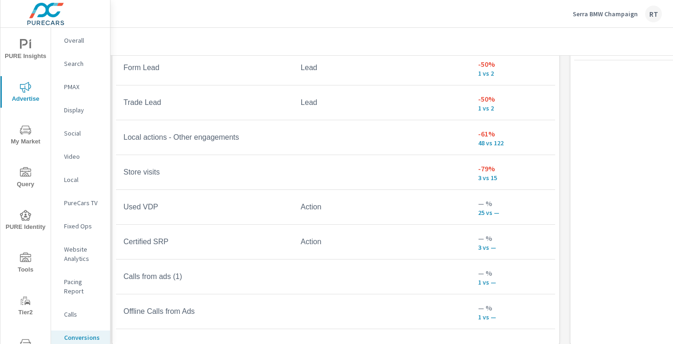
scroll to position [604, 4]
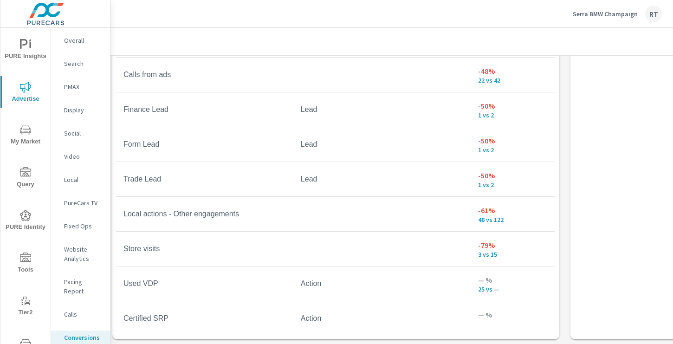
scroll to position [115, 0]
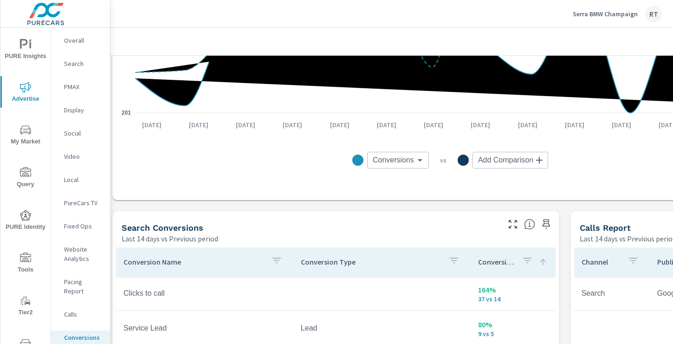
scroll to position [342, 4]
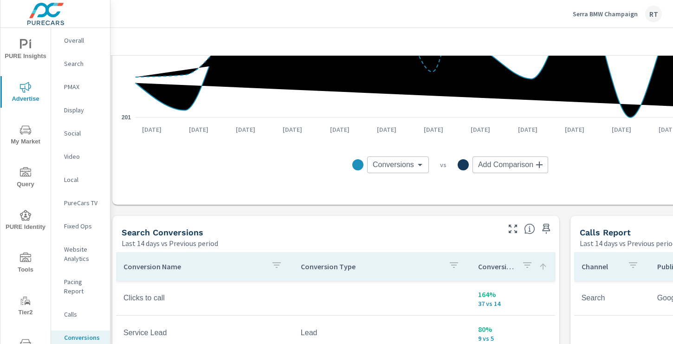
click at [78, 252] on p "Website Analytics" at bounding box center [83, 253] width 39 height 19
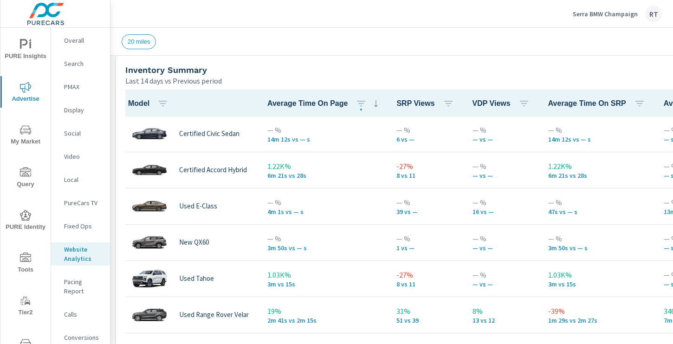
scroll to position [405, 0]
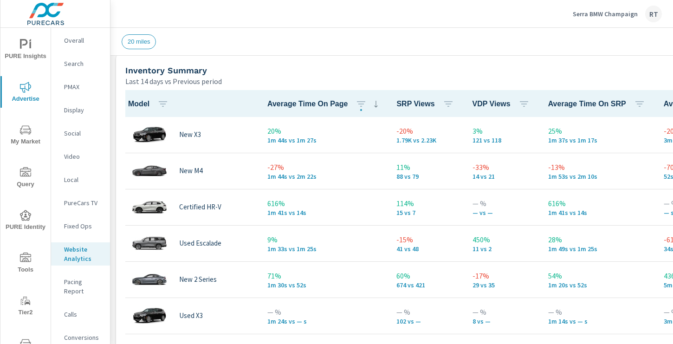
scroll to position [544, 0]
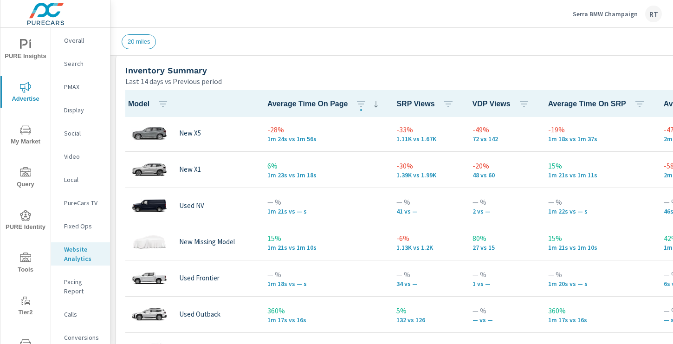
scroll to position [763, 0]
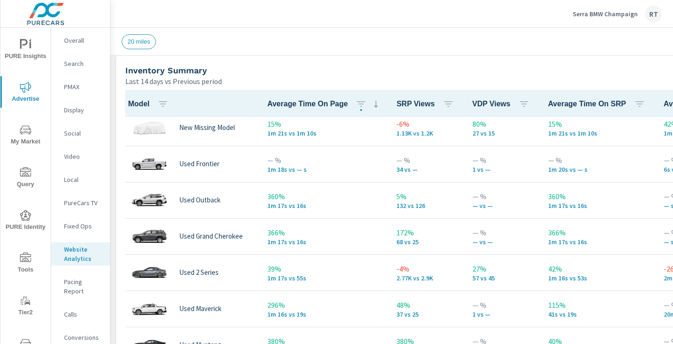
scroll to position [878, 0]
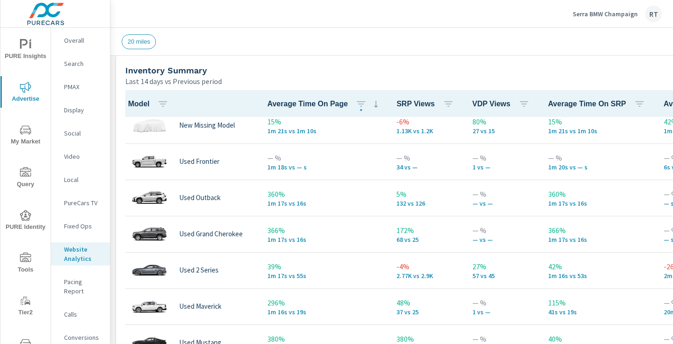
click at [71, 203] on p "PureCars TV" at bounding box center [83, 202] width 39 height 9
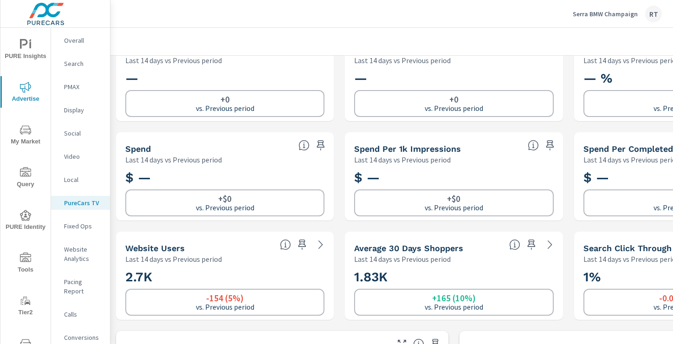
scroll to position [33, 0]
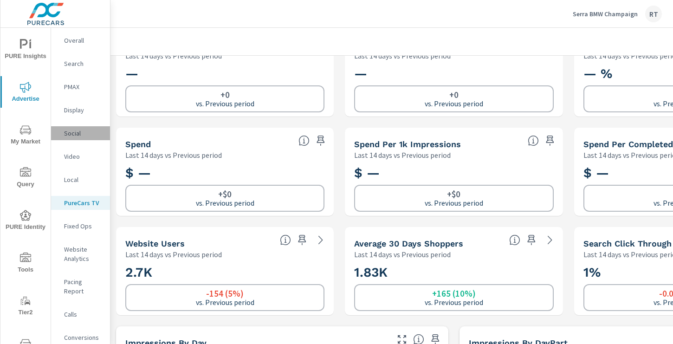
click at [71, 135] on p "Social" at bounding box center [83, 133] width 39 height 9
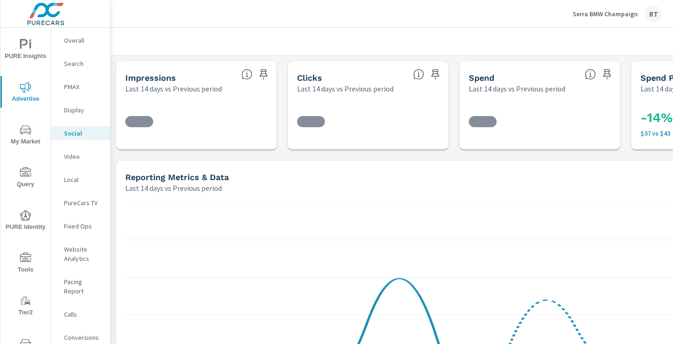
click at [79, 109] on p "Display" at bounding box center [83, 109] width 39 height 9
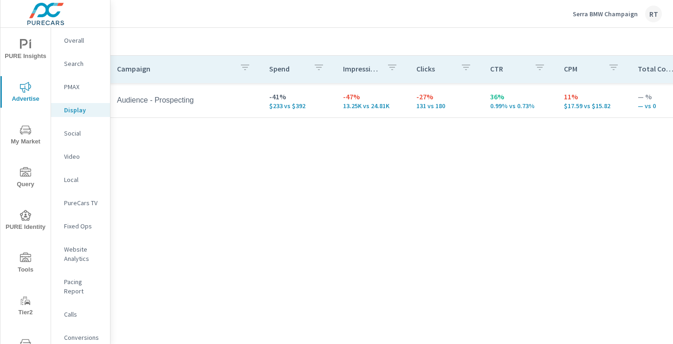
scroll to position [440, 11]
click at [74, 43] on p "Overall" at bounding box center [83, 40] width 39 height 9
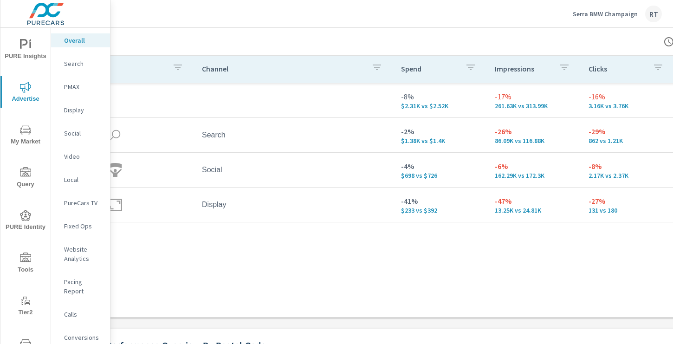
scroll to position [130, 0]
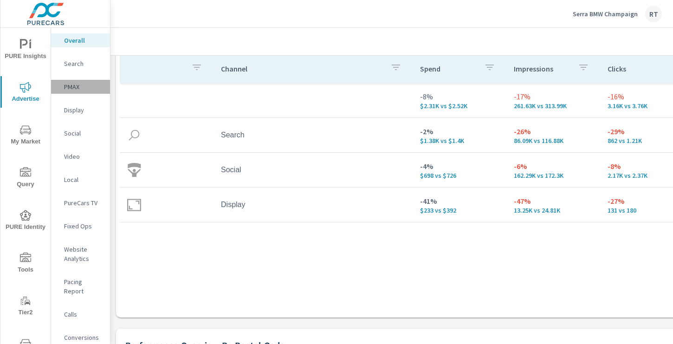
click at [74, 88] on p "PMAX" at bounding box center [83, 86] width 39 height 9
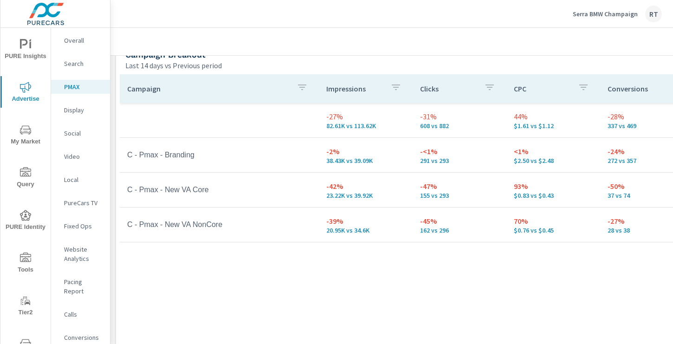
scroll to position [124, 0]
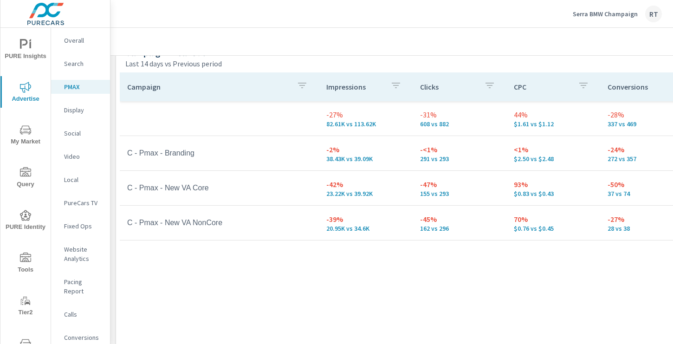
click at [75, 134] on p "Social" at bounding box center [83, 133] width 39 height 9
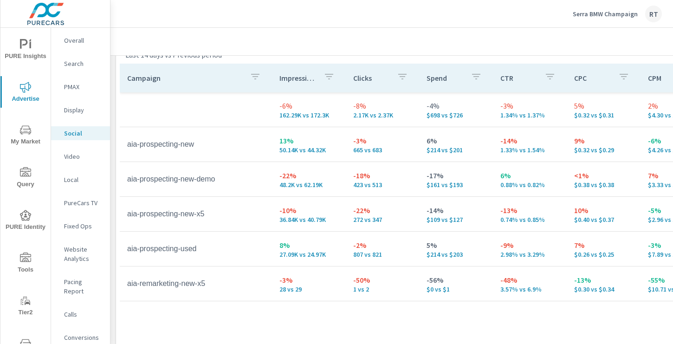
scroll to position [431, 124]
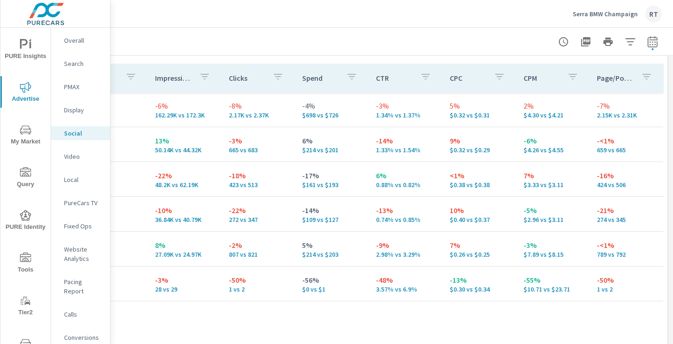
click at [654, 40] on icon "button" at bounding box center [652, 41] width 11 height 11
select select "Last 14 days"
select select "Previous period"
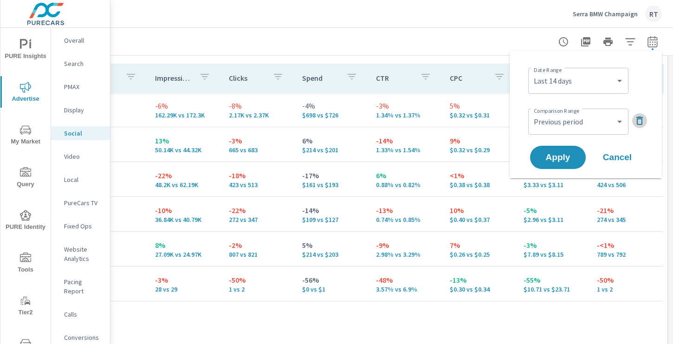
click at [640, 121] on icon "button" at bounding box center [639, 120] width 11 height 11
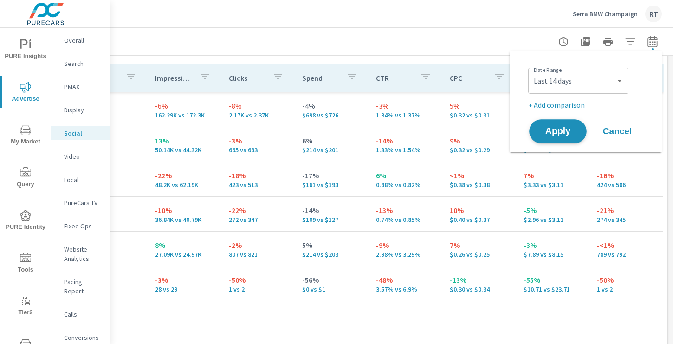
click at [548, 132] on span "Apply" at bounding box center [558, 131] width 38 height 9
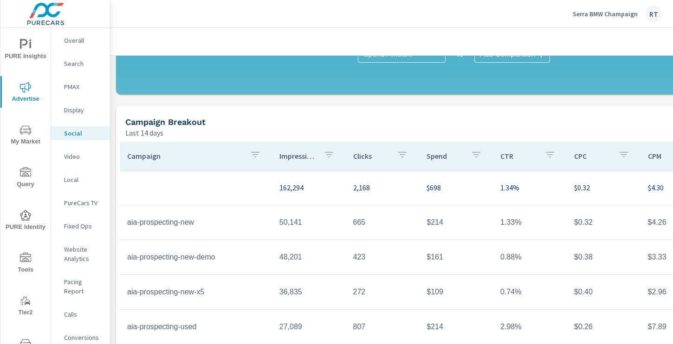
scroll to position [321, 0]
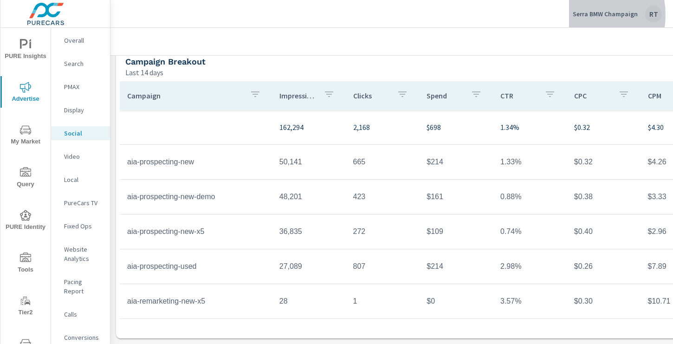
click at [580, 15] on p "Serra BMW Champaign" at bounding box center [604, 14] width 65 height 8
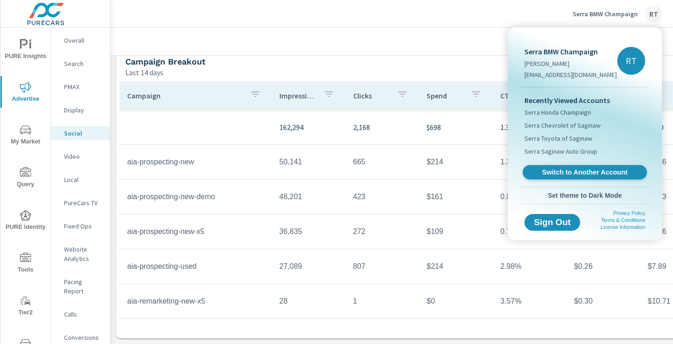
click at [552, 177] on link "Switch to Another Account" at bounding box center [584, 172] width 124 height 14
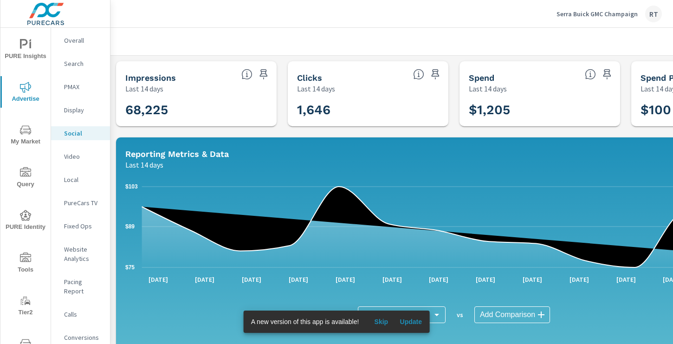
click at [382, 317] on span "Skip" at bounding box center [381, 321] width 22 height 8
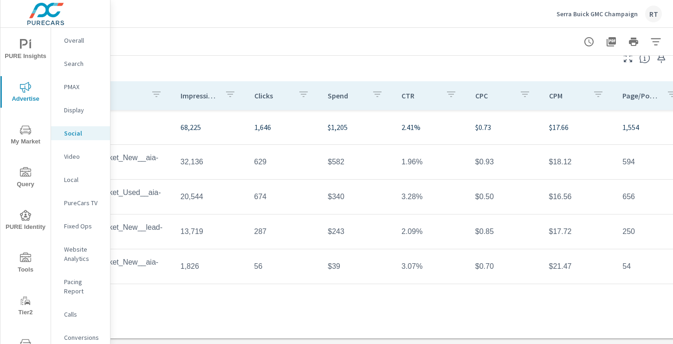
scroll to position [321, 124]
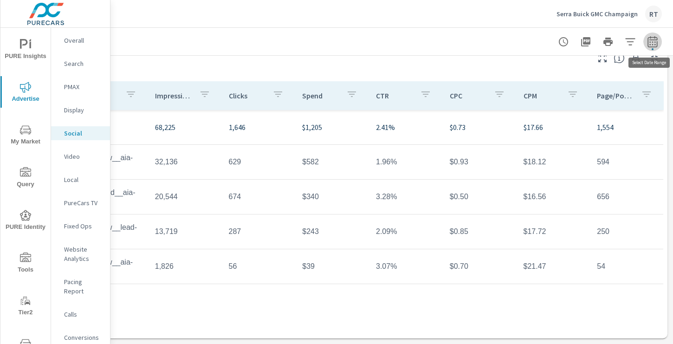
click at [654, 40] on icon "button" at bounding box center [652, 41] width 11 height 11
select select "Last 14 days"
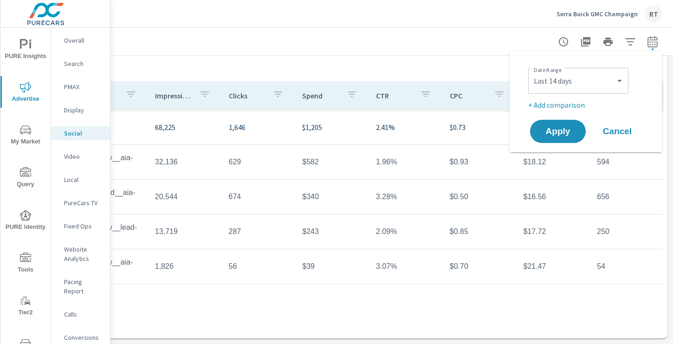
click at [555, 108] on p "+ Add comparison" at bounding box center [587, 104] width 119 height 11
select select "Previous period"
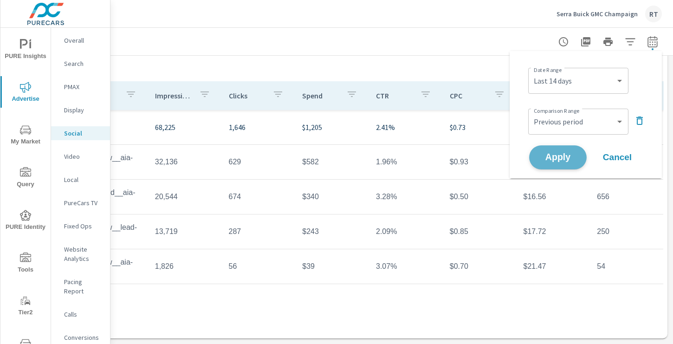
click at [546, 156] on span "Apply" at bounding box center [558, 157] width 38 height 9
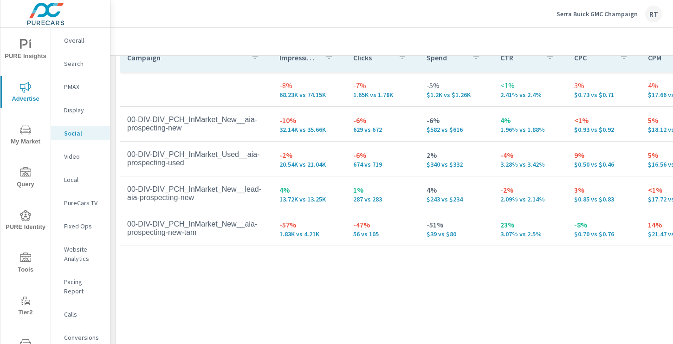
scroll to position [454, 0]
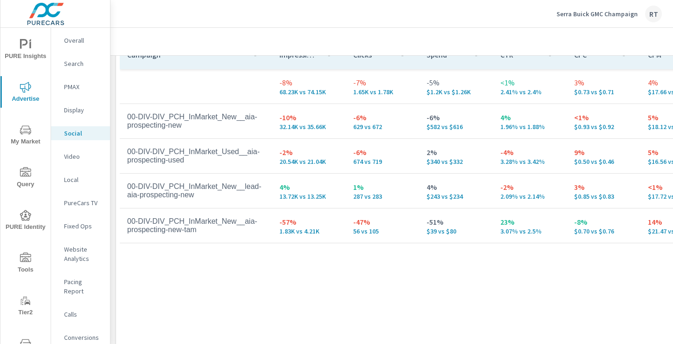
click at [73, 88] on p "PMAX" at bounding box center [83, 86] width 39 height 9
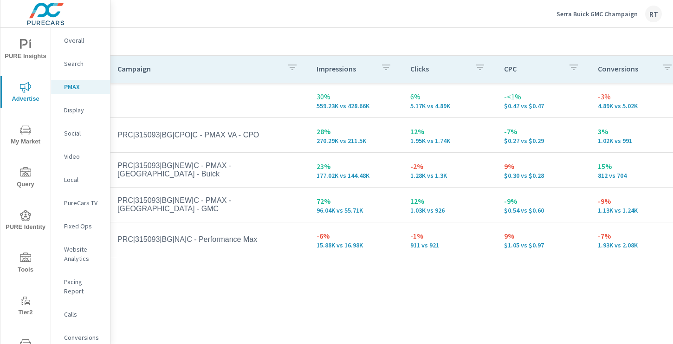
scroll to position [143, 10]
click at [71, 36] on p "Overall" at bounding box center [83, 40] width 39 height 9
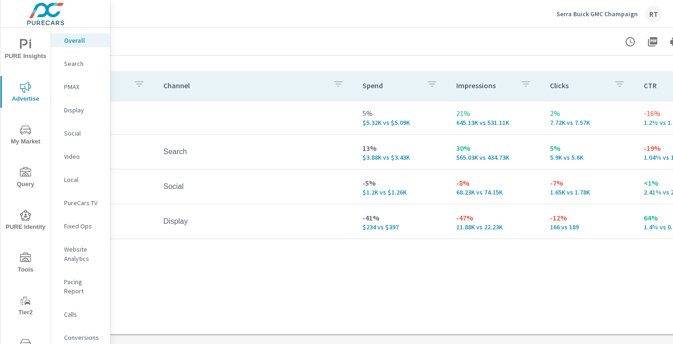
scroll to position [116, 58]
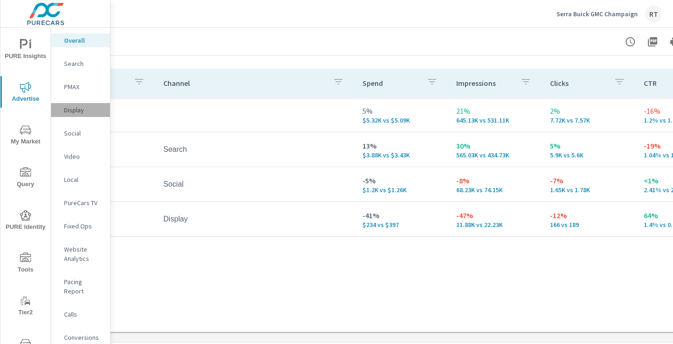
click at [72, 110] on p "Display" at bounding box center [83, 109] width 39 height 9
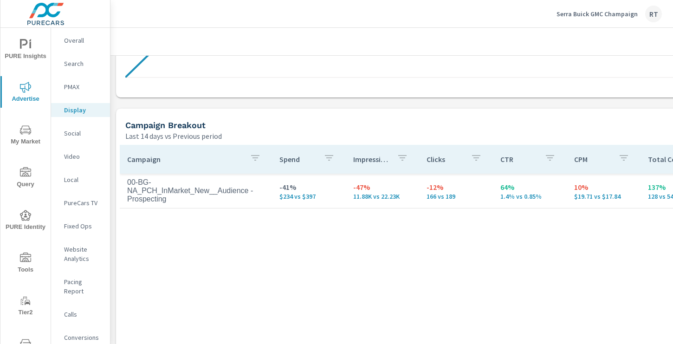
scroll to position [355, 0]
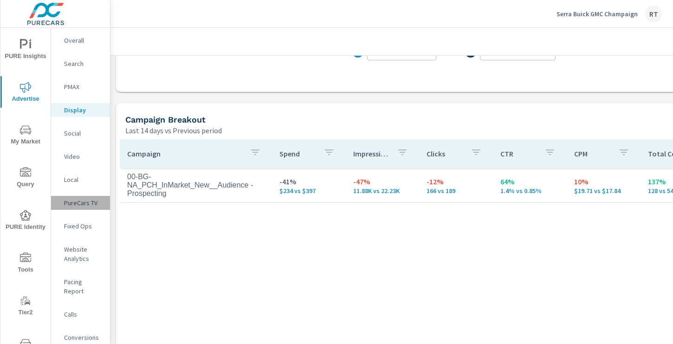
click at [74, 205] on p "PureCars TV" at bounding box center [83, 202] width 39 height 9
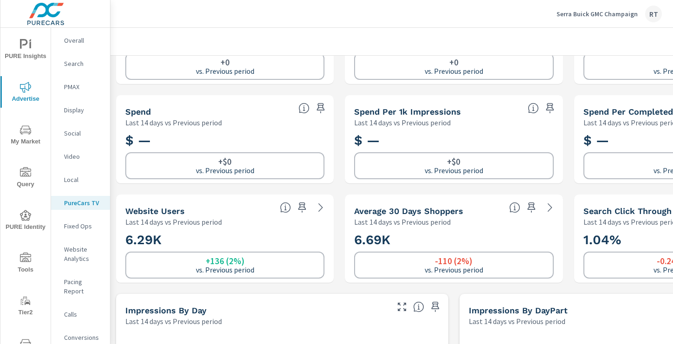
scroll to position [69, 0]
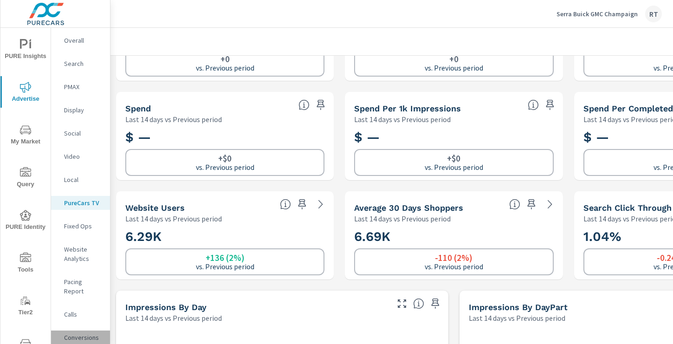
click at [84, 333] on p "Conversions" at bounding box center [83, 337] width 39 height 9
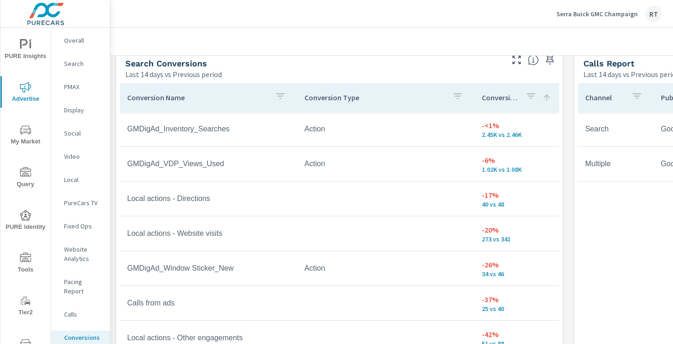
scroll to position [508, 0]
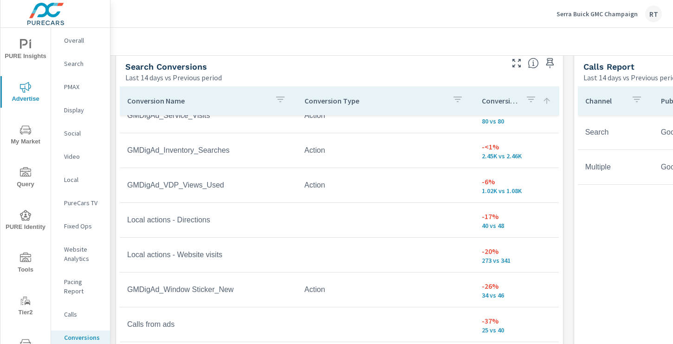
scroll to position [121, 0]
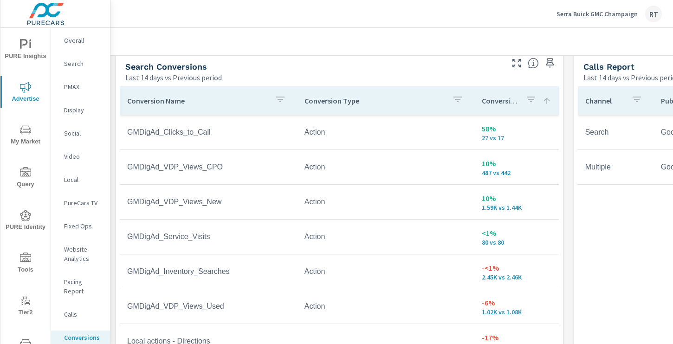
click at [586, 14] on p "Serra Buick GMC Champaign" at bounding box center [596, 14] width 81 height 8
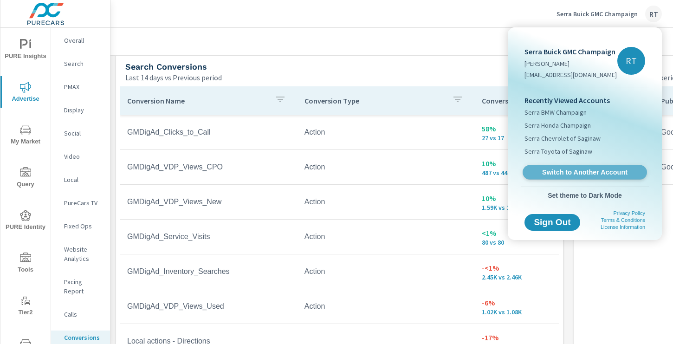
click at [558, 170] on span "Switch to Another Account" at bounding box center [584, 172] width 114 height 9
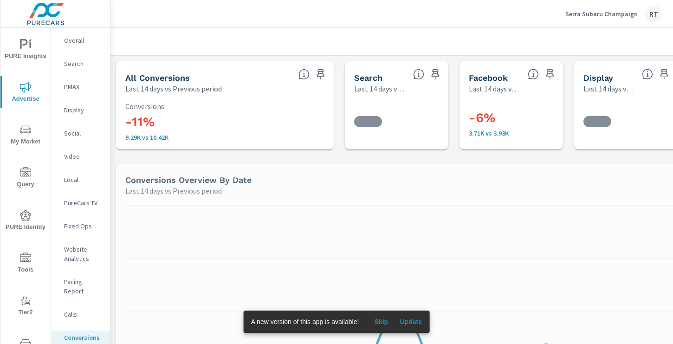
click at [383, 321] on span "Skip" at bounding box center [381, 321] width 22 height 8
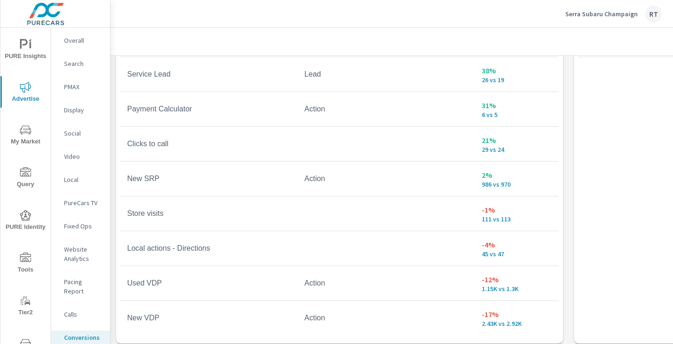
scroll to position [605, 0]
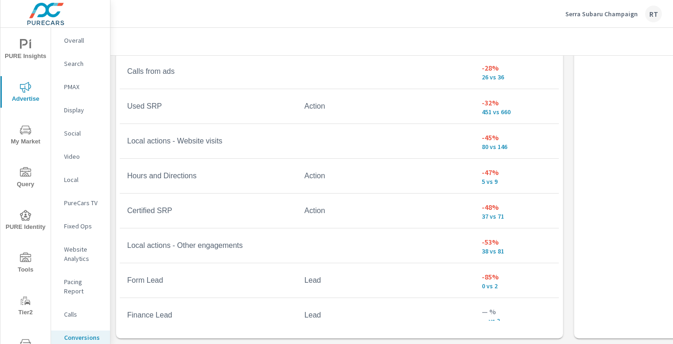
scroll to position [282, 0]
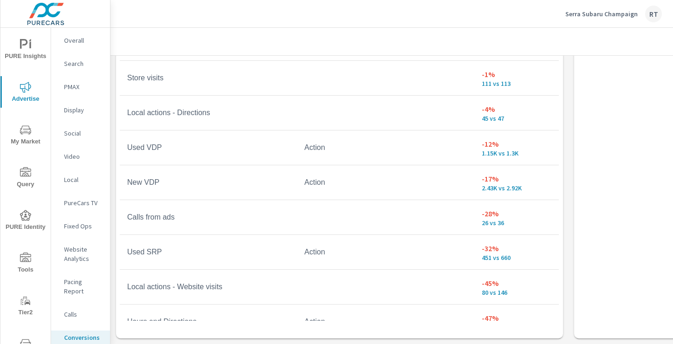
scroll to position [56, 0]
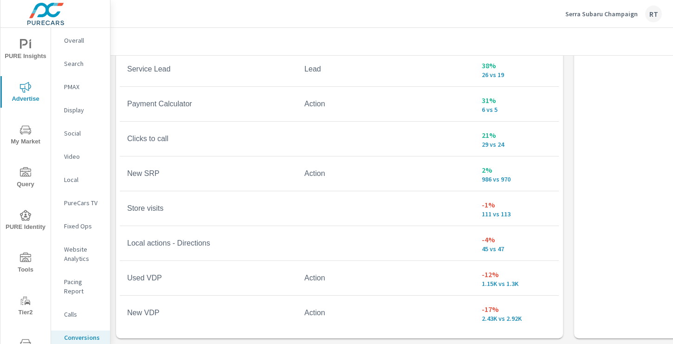
click at [78, 202] on p "PureCars TV" at bounding box center [83, 202] width 39 height 9
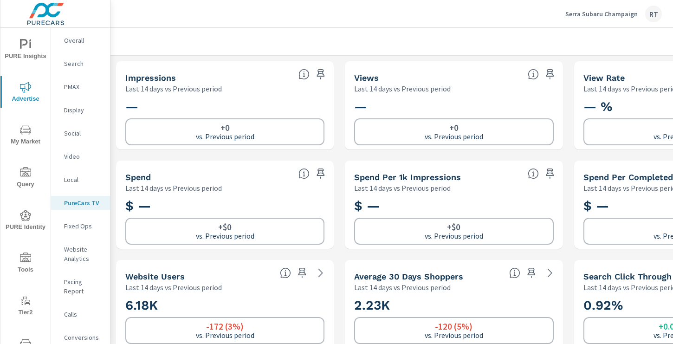
click at [71, 157] on p "Video" at bounding box center [83, 156] width 39 height 9
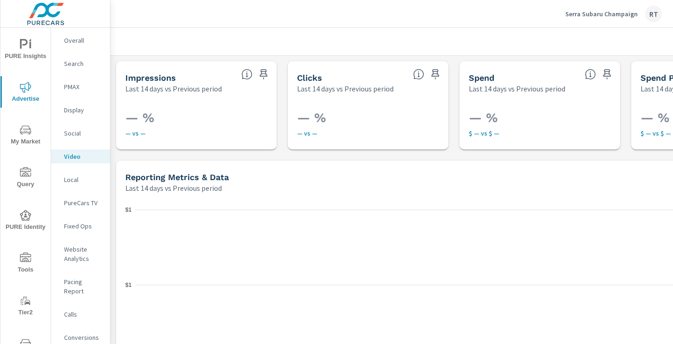
click at [71, 134] on p "Social" at bounding box center [83, 133] width 39 height 9
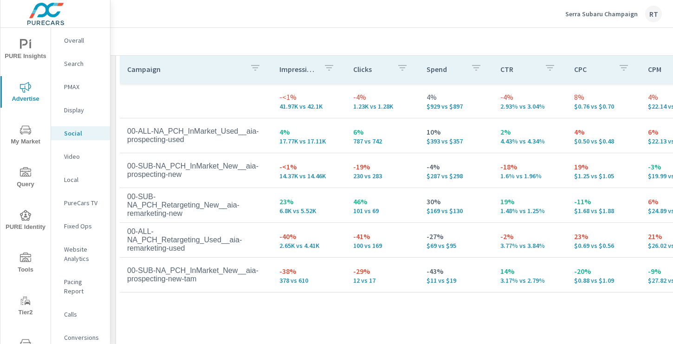
scroll to position [439, 0]
click at [75, 110] on p "Display" at bounding box center [83, 109] width 39 height 9
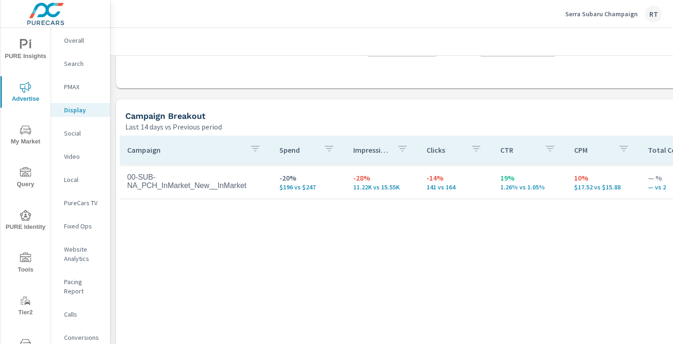
scroll to position [361, 0]
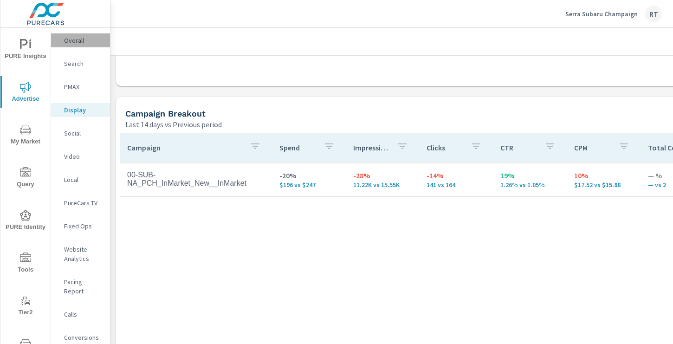
click at [74, 42] on p "Overall" at bounding box center [83, 40] width 39 height 9
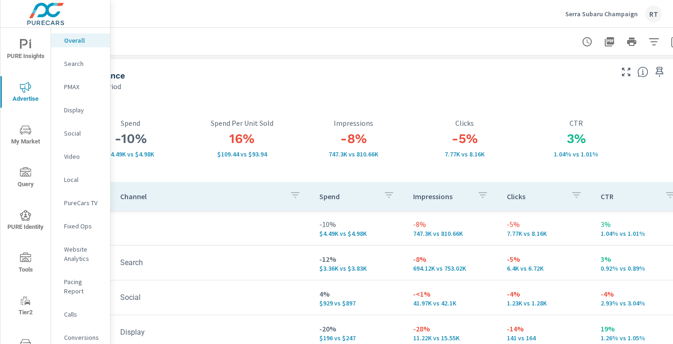
scroll to position [0, 101]
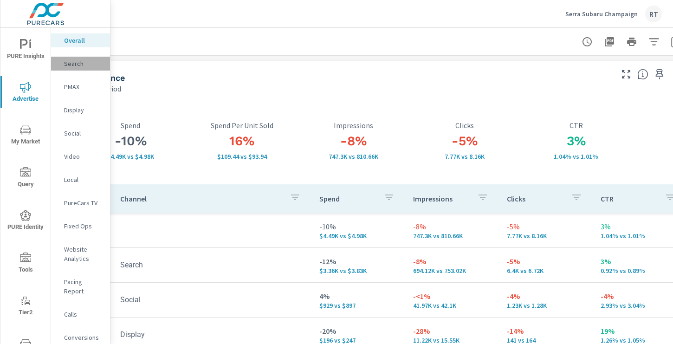
click at [72, 64] on p "Search" at bounding box center [83, 63] width 39 height 9
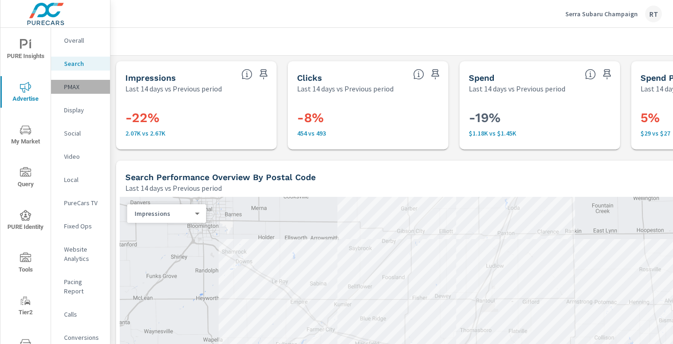
click at [72, 86] on p "PMAX" at bounding box center [83, 86] width 39 height 9
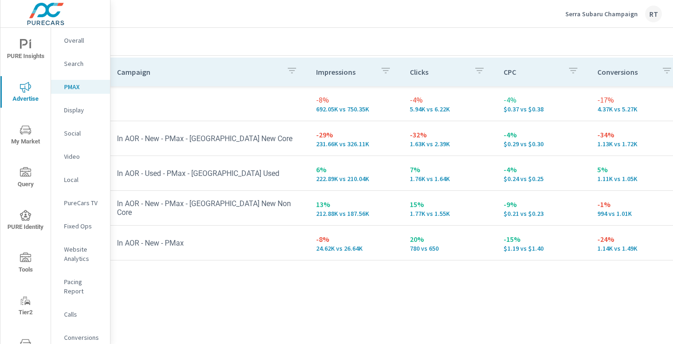
scroll to position [139, 0]
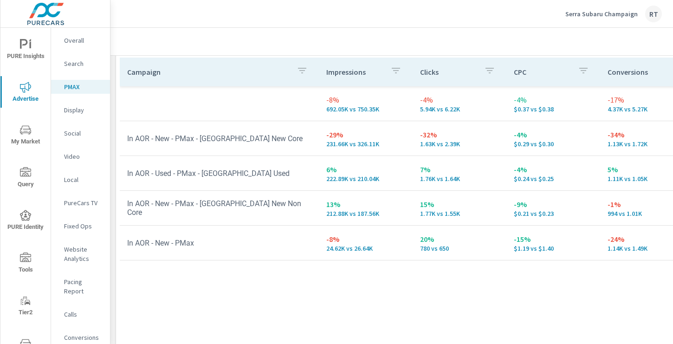
click at [74, 44] on p "Overall" at bounding box center [83, 40] width 39 height 9
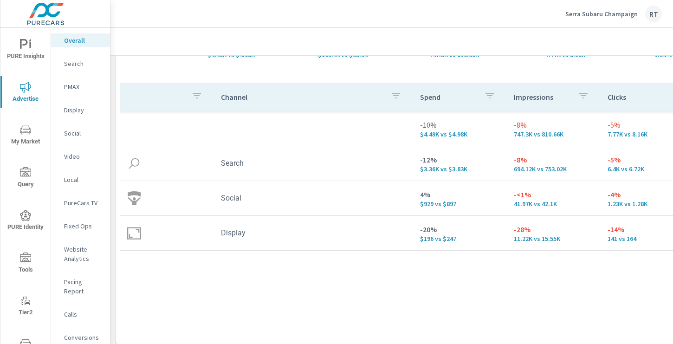
scroll to position [102, 124]
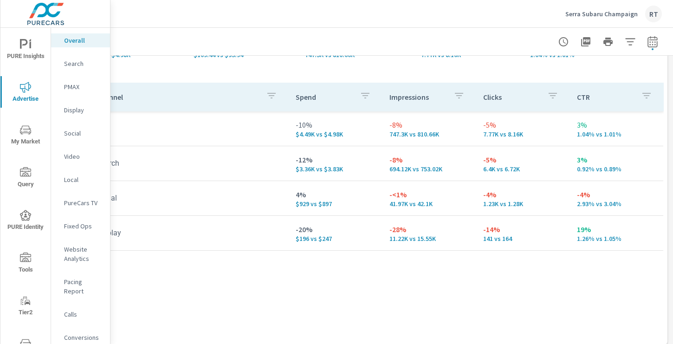
click at [77, 199] on p "PureCars TV" at bounding box center [83, 202] width 39 height 9
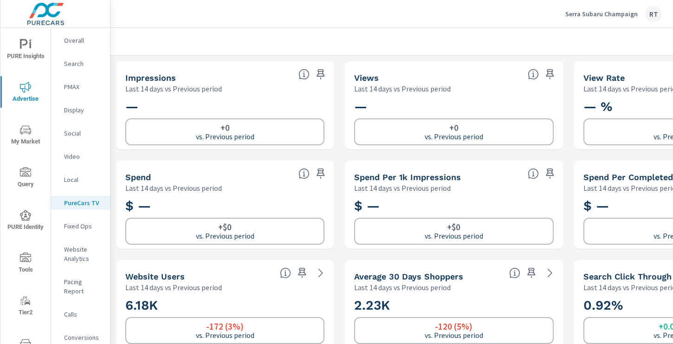
click at [79, 138] on div "Social" at bounding box center [80, 133] width 59 height 14
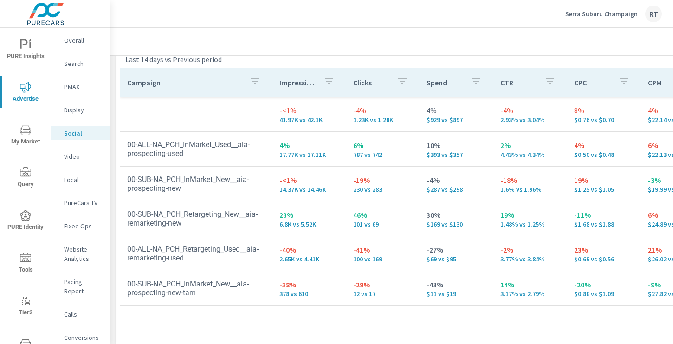
scroll to position [426, 124]
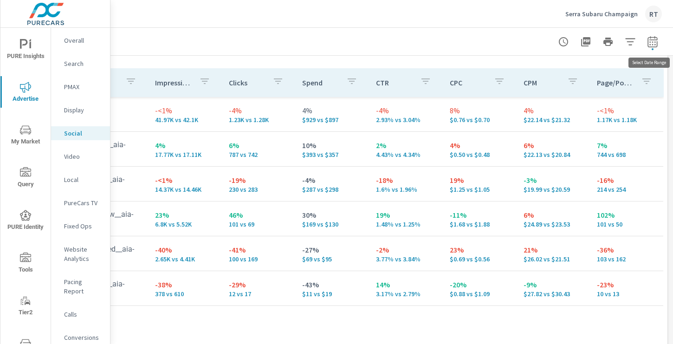
drag, startPoint x: 650, startPoint y: 39, endPoint x: 648, endPoint y: 45, distance: 6.5
click at [650, 39] on icon "button" at bounding box center [652, 41] width 11 height 11
select select "Last 14 days"
select select "Previous period"
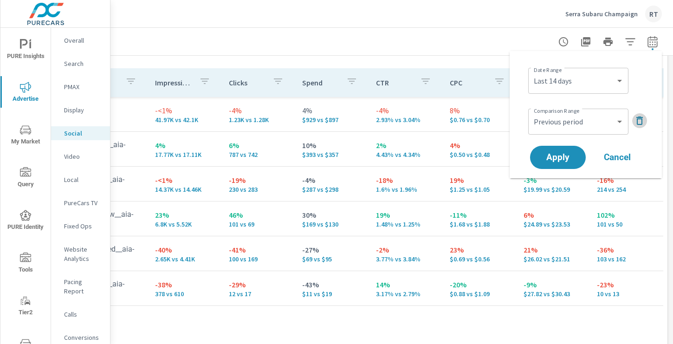
click at [638, 116] on icon "button" at bounding box center [639, 120] width 11 height 11
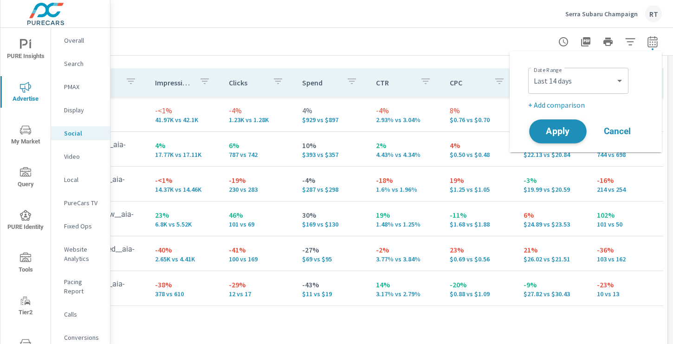
click at [567, 127] on span "Apply" at bounding box center [558, 131] width 38 height 9
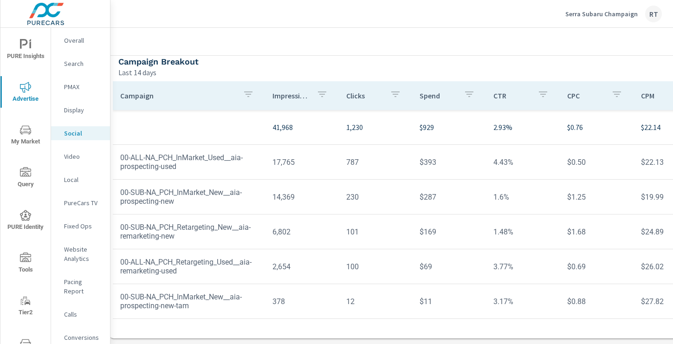
scroll to position [321, 10]
